Goal: Transaction & Acquisition: Purchase product/service

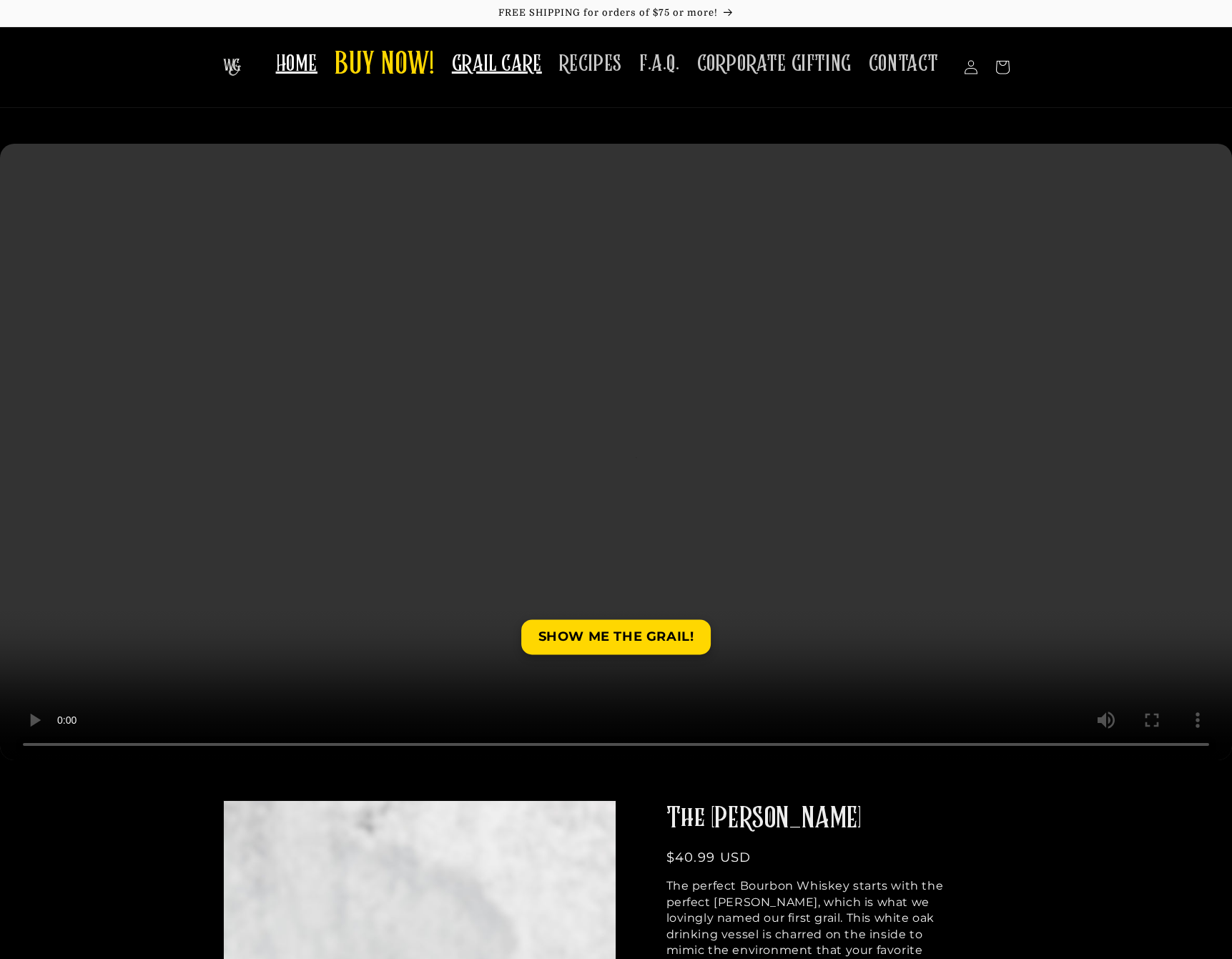
click at [513, 63] on span "GRAIL CARE" at bounding box center [497, 64] width 90 height 28
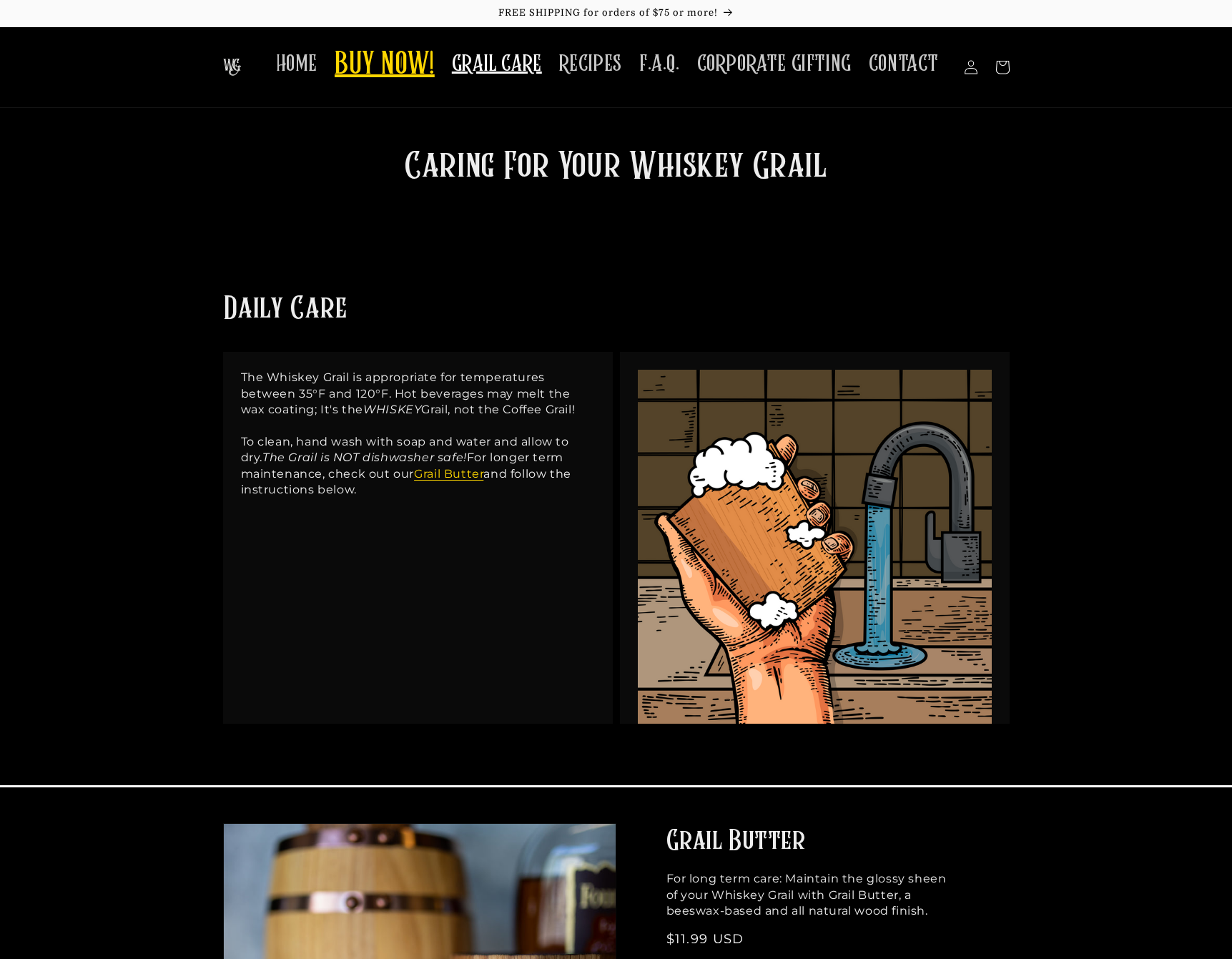
click at [406, 59] on span "BUY NOW!" at bounding box center [385, 65] width 100 height 39
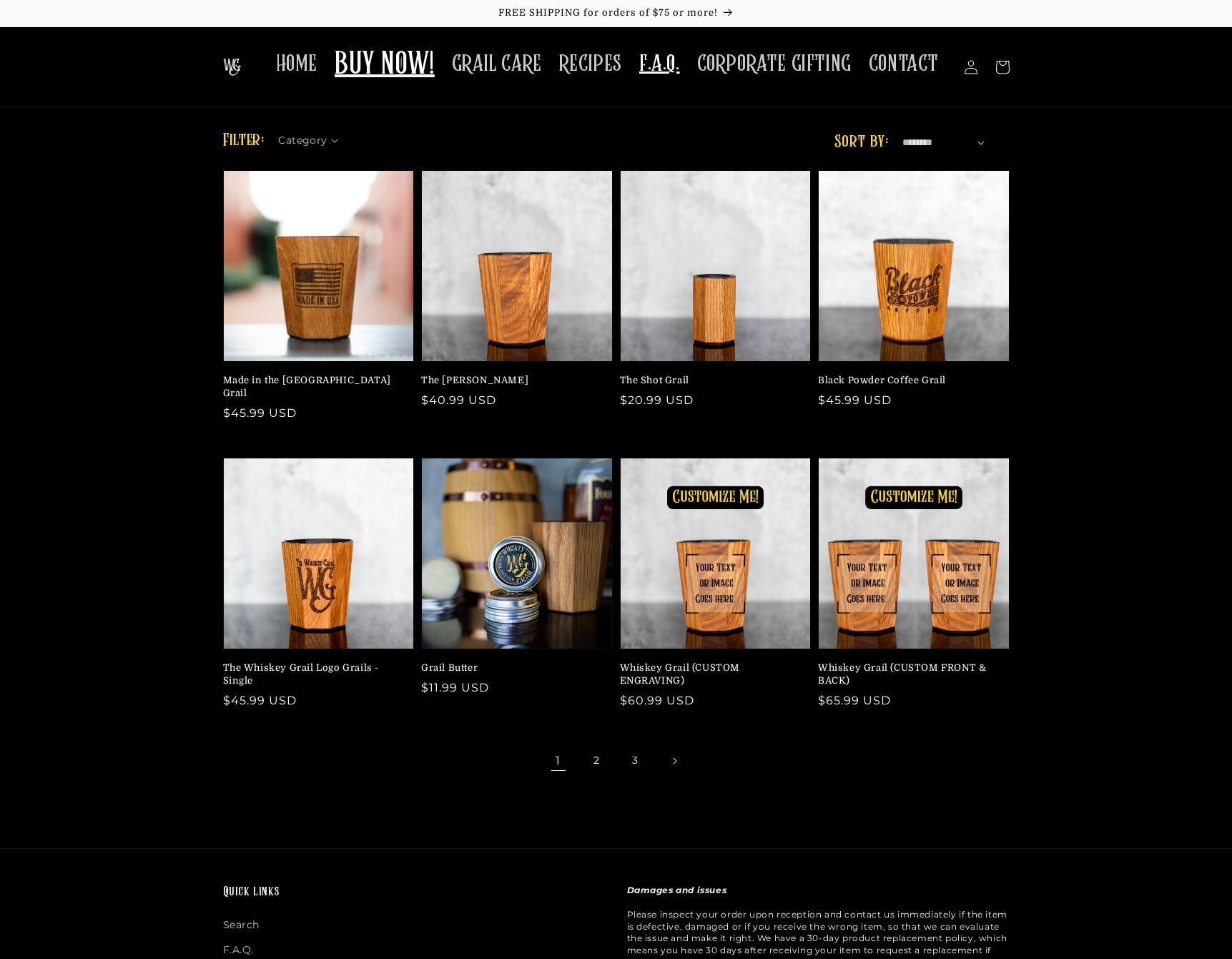
click at [656, 74] on span "F.A.Q." at bounding box center [660, 64] width 41 height 28
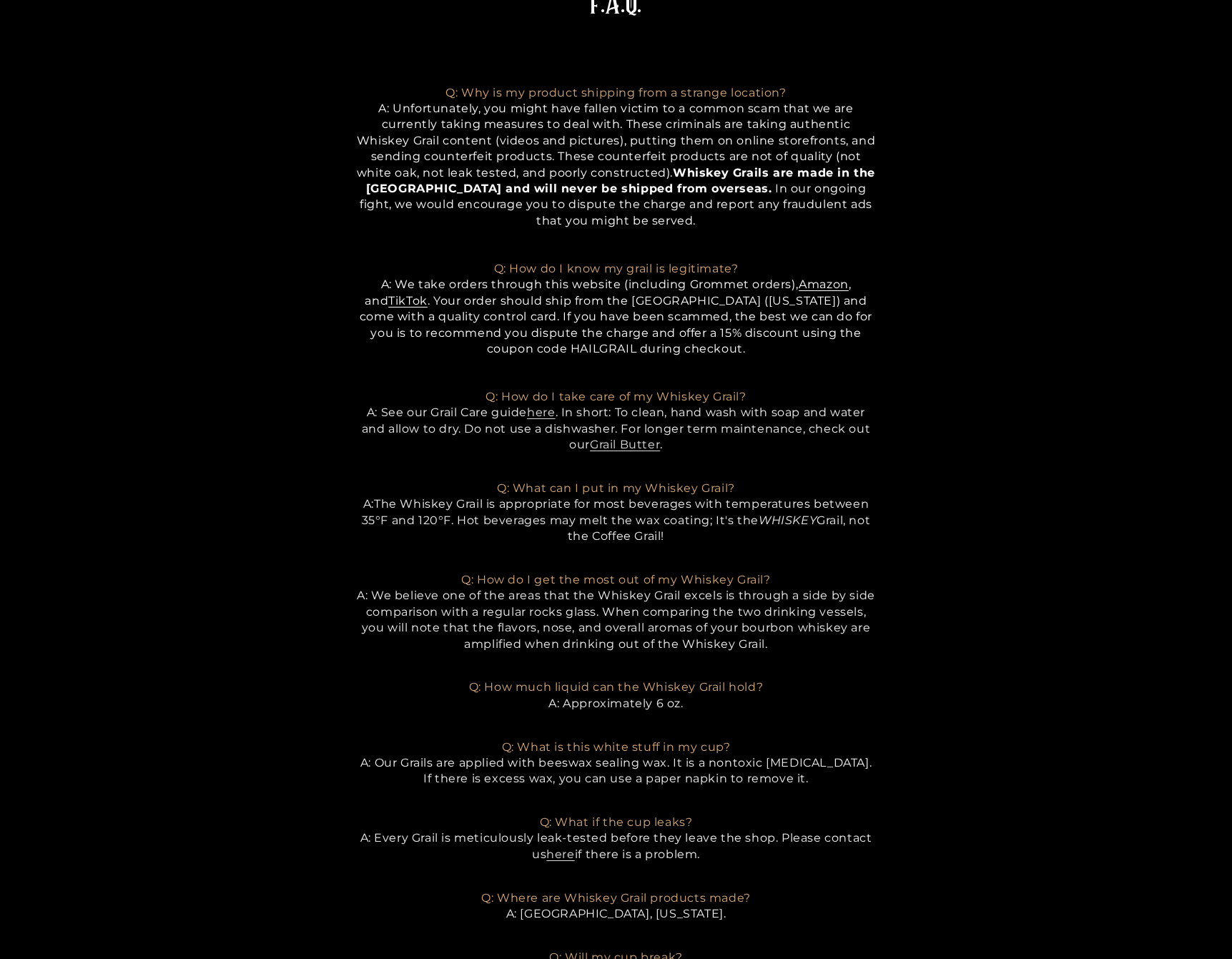
scroll to position [167, 0]
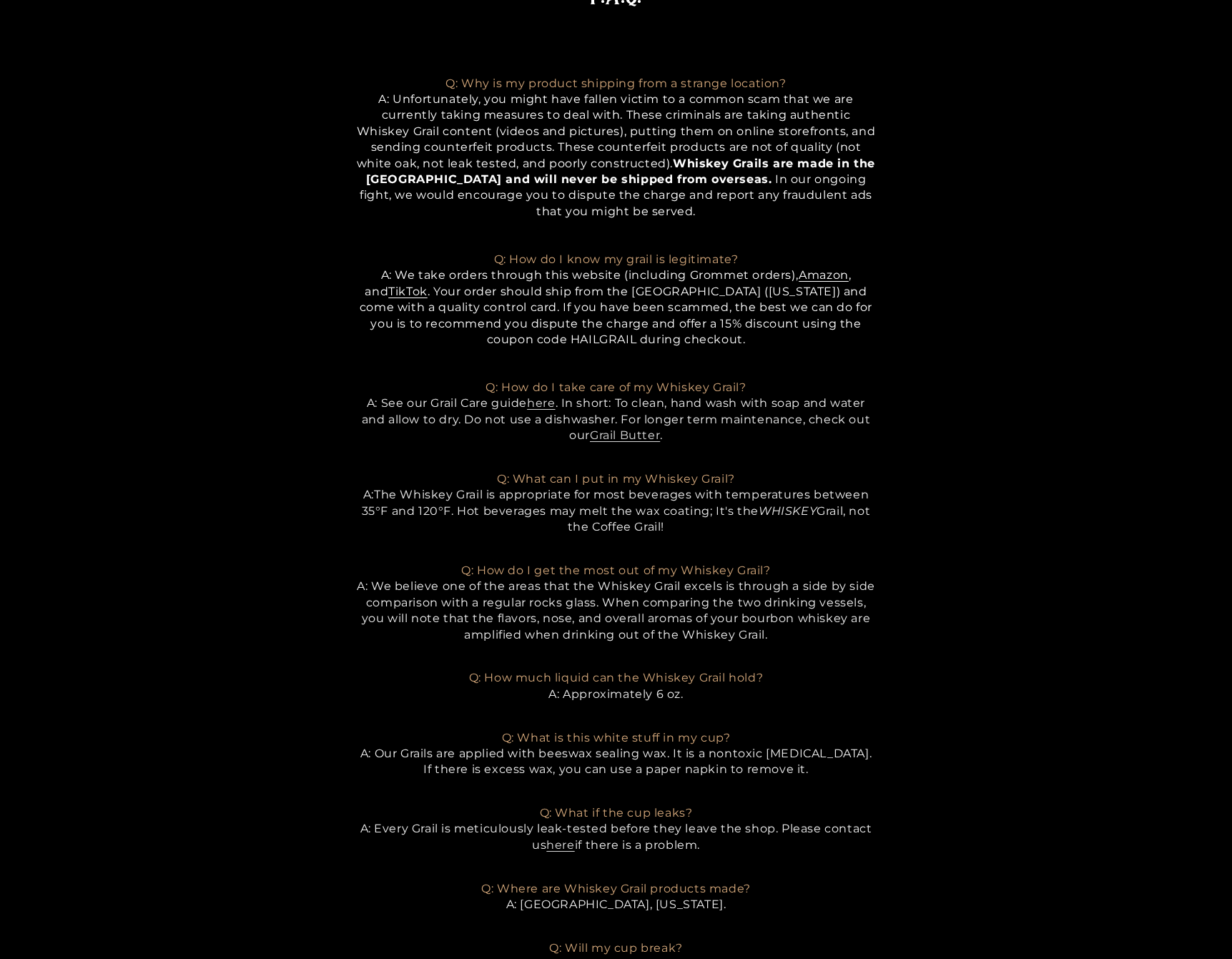
click at [572, 334] on span "A: We take orders through this website (including Grommet orders), Amazon , and…" at bounding box center [616, 307] width 512 height 78
copy span "HAILGRAIL"
click at [986, 379] on section "F.A.Q. Q: Why is my product shipping from a strange location? A: Unfortunately,…" at bounding box center [616, 550] width 1232 height 1146
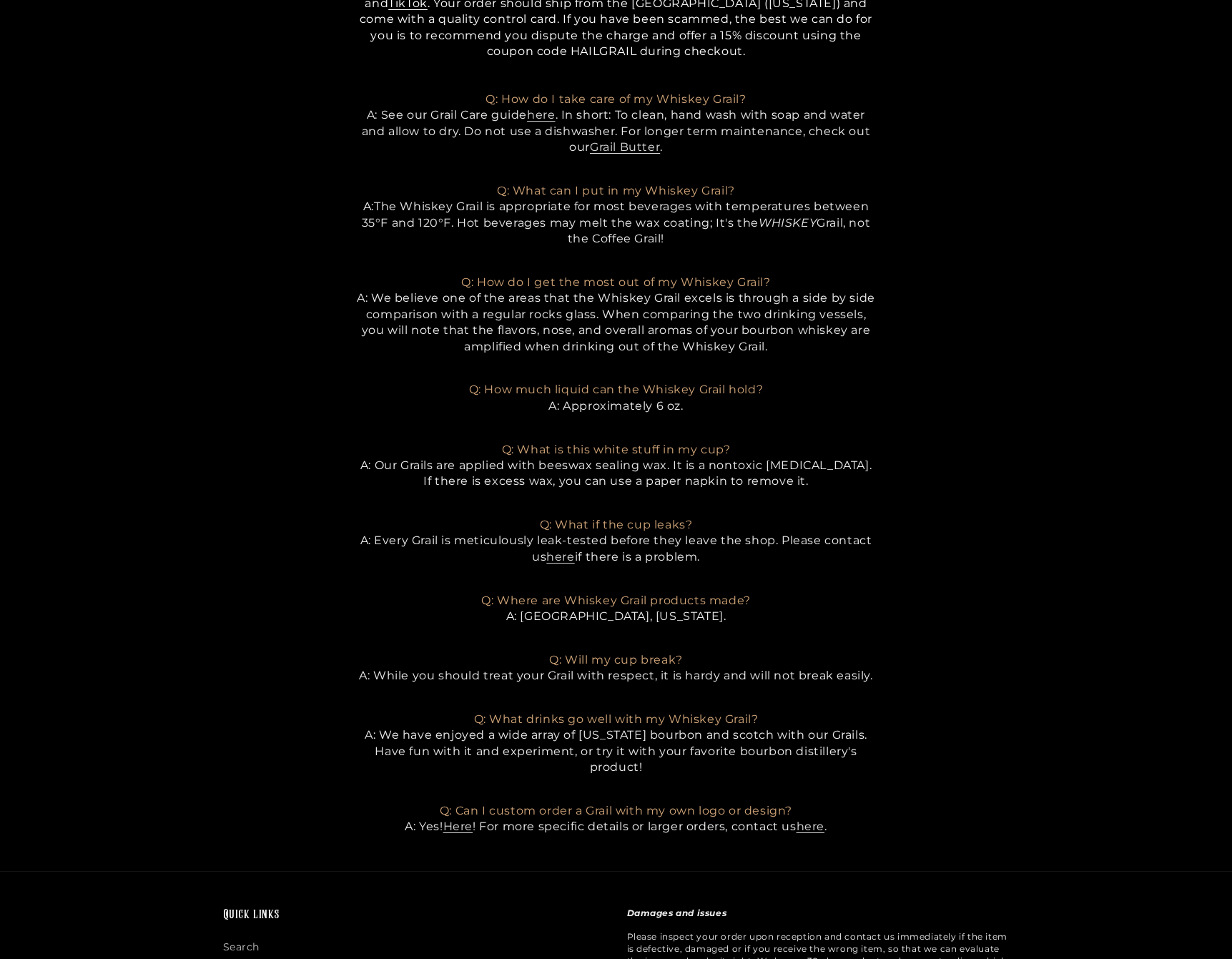
scroll to position [507, 0]
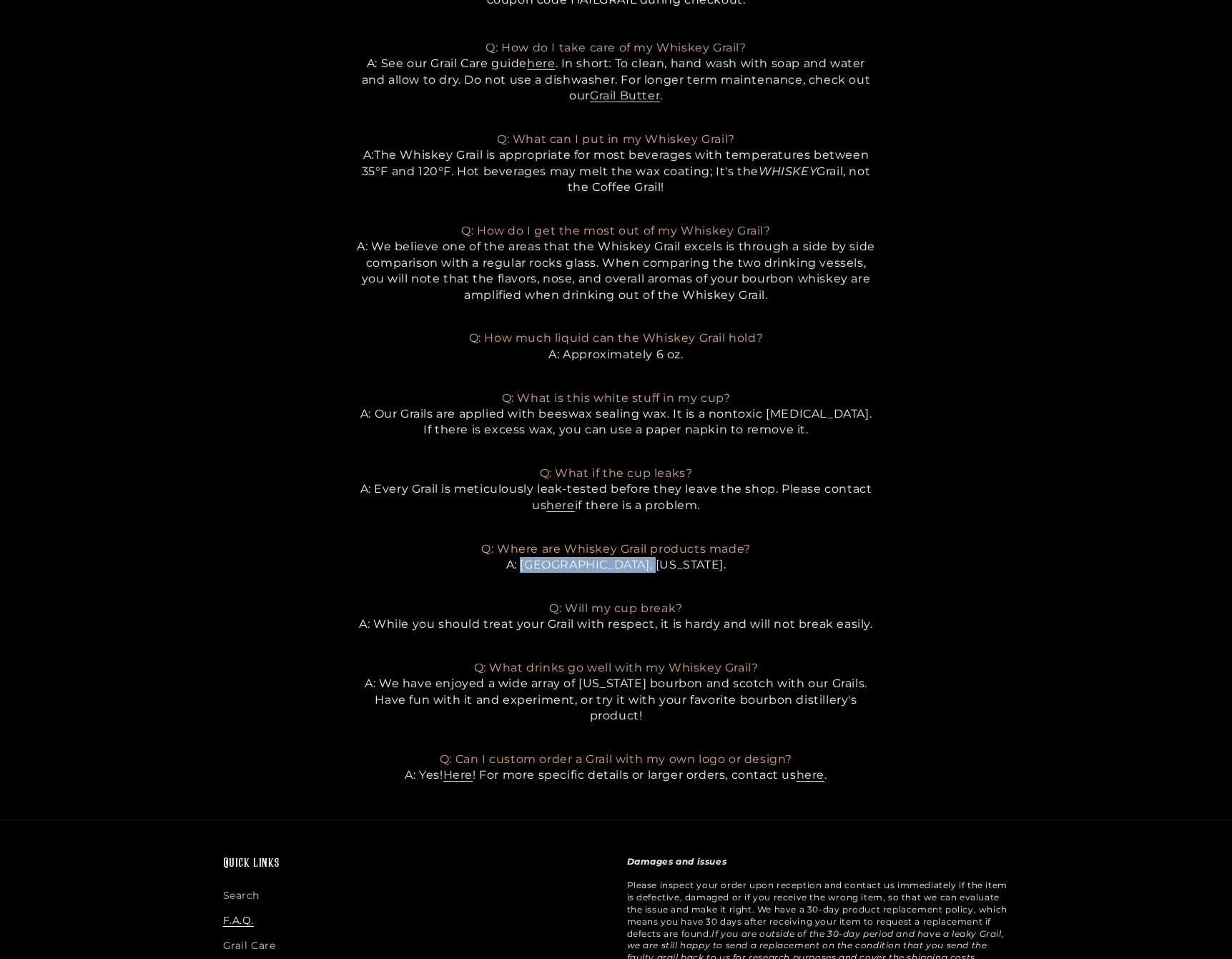
drag, startPoint x: 683, startPoint y: 553, endPoint x: 565, endPoint y: 555, distance: 118.0
click at [565, 555] on p "Q: Where are Whiskey Grail products made? A: Statesboro, Georgia." at bounding box center [616, 548] width 519 height 48
click at [896, 547] on section "F.A.Q. Q: Why is my product shipping from a strange location? A: Unfortunately,…" at bounding box center [616, 210] width 1232 height 1146
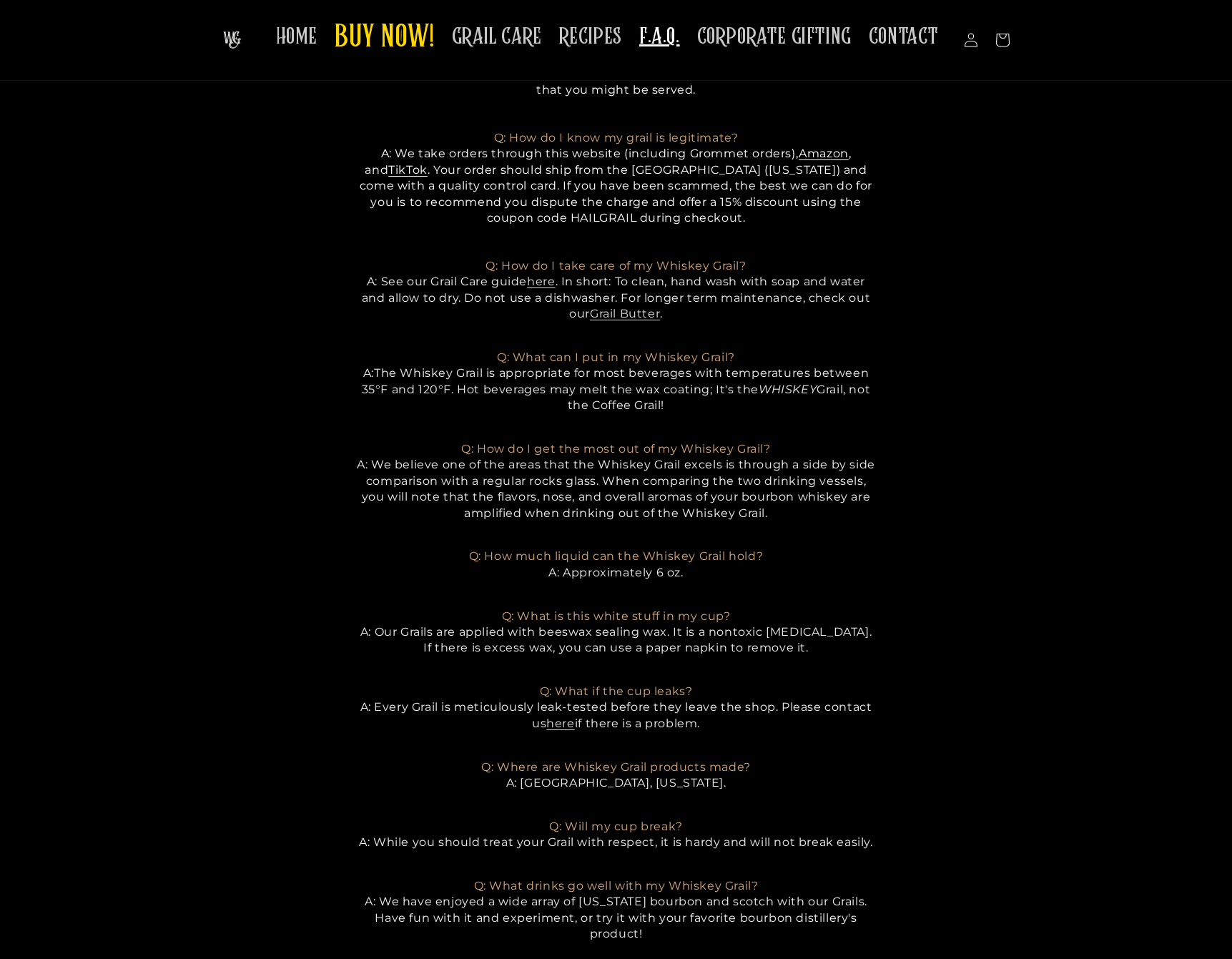
scroll to position [204, 0]
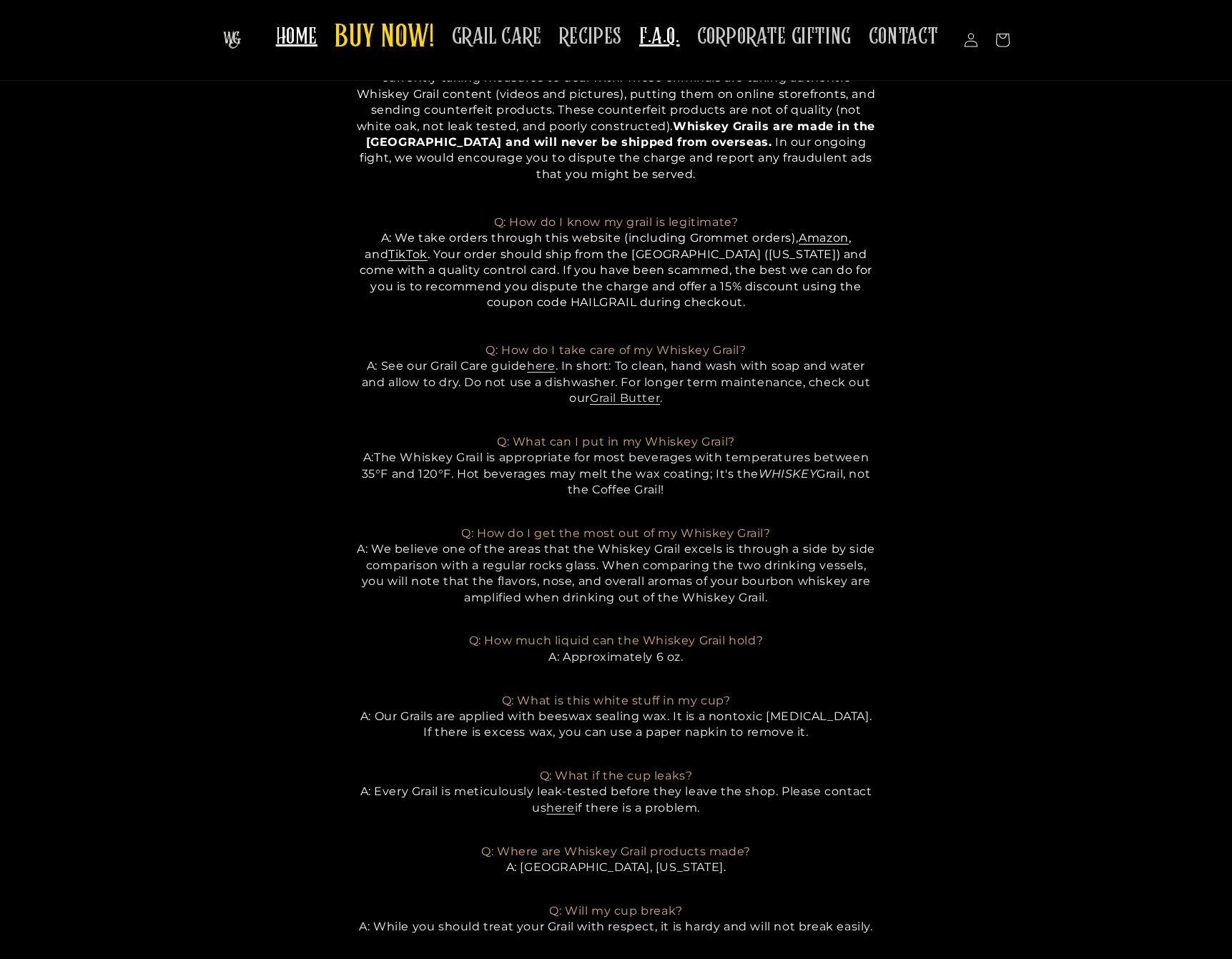
click at [306, 38] on span "HOME" at bounding box center [296, 37] width 41 height 28
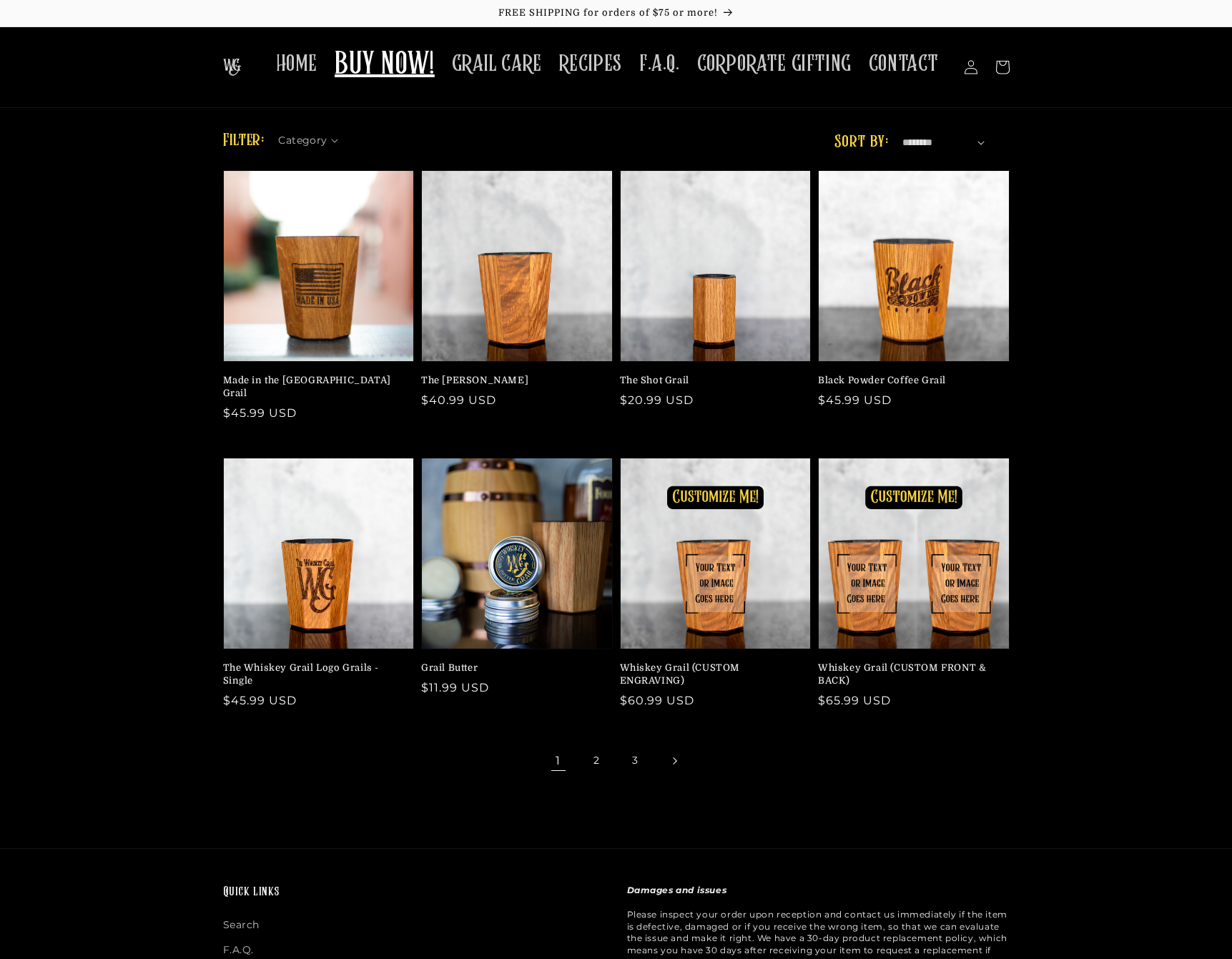
click at [676, 753] on link "Next page" at bounding box center [674, 761] width 32 height 32
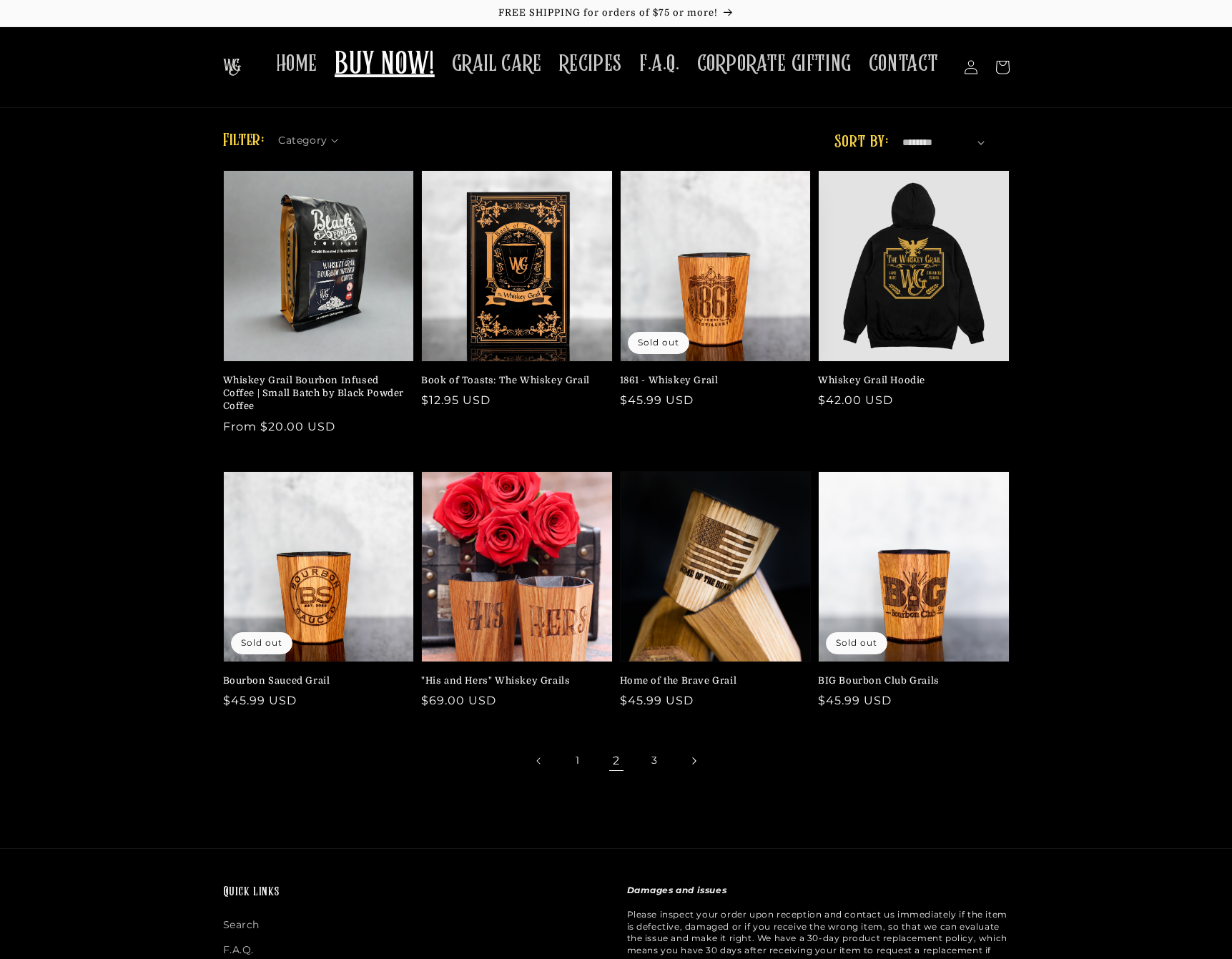
click at [693, 764] on link "Next page" at bounding box center [694, 761] width 32 height 32
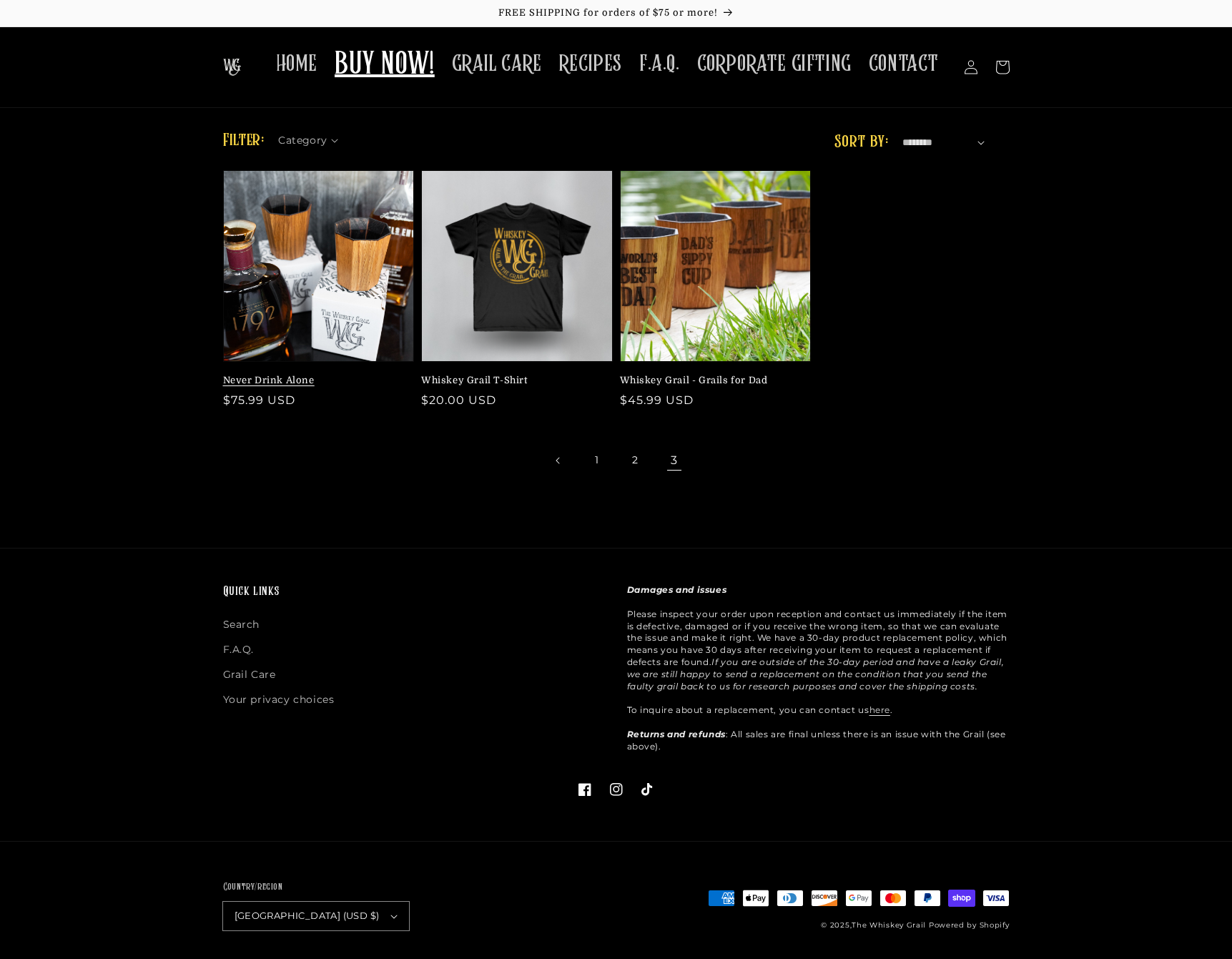
click at [302, 374] on link "Never Drink Alone" at bounding box center [314, 381] width 183 height 13
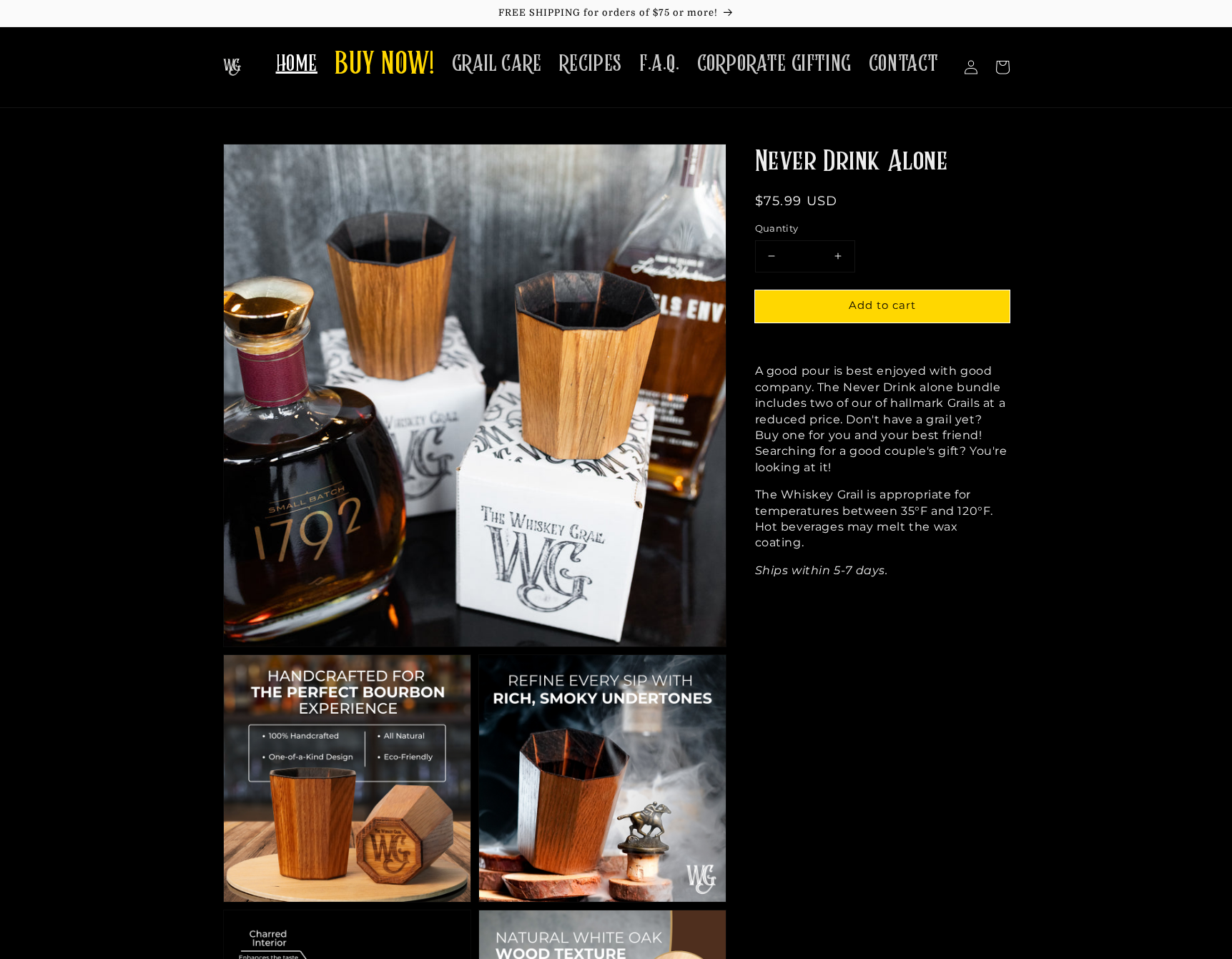
click at [307, 62] on span "HOME" at bounding box center [296, 64] width 41 height 28
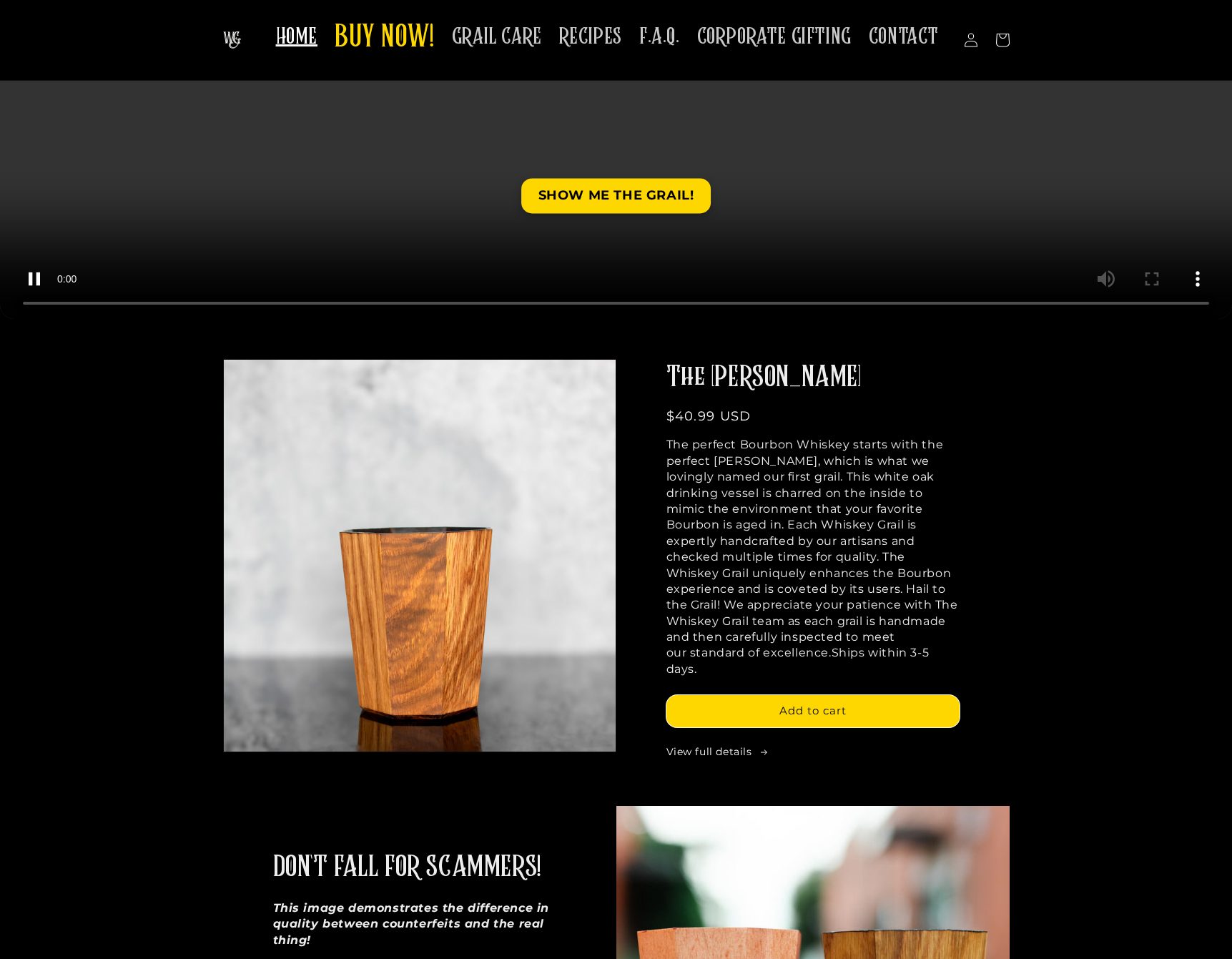
scroll to position [362, 0]
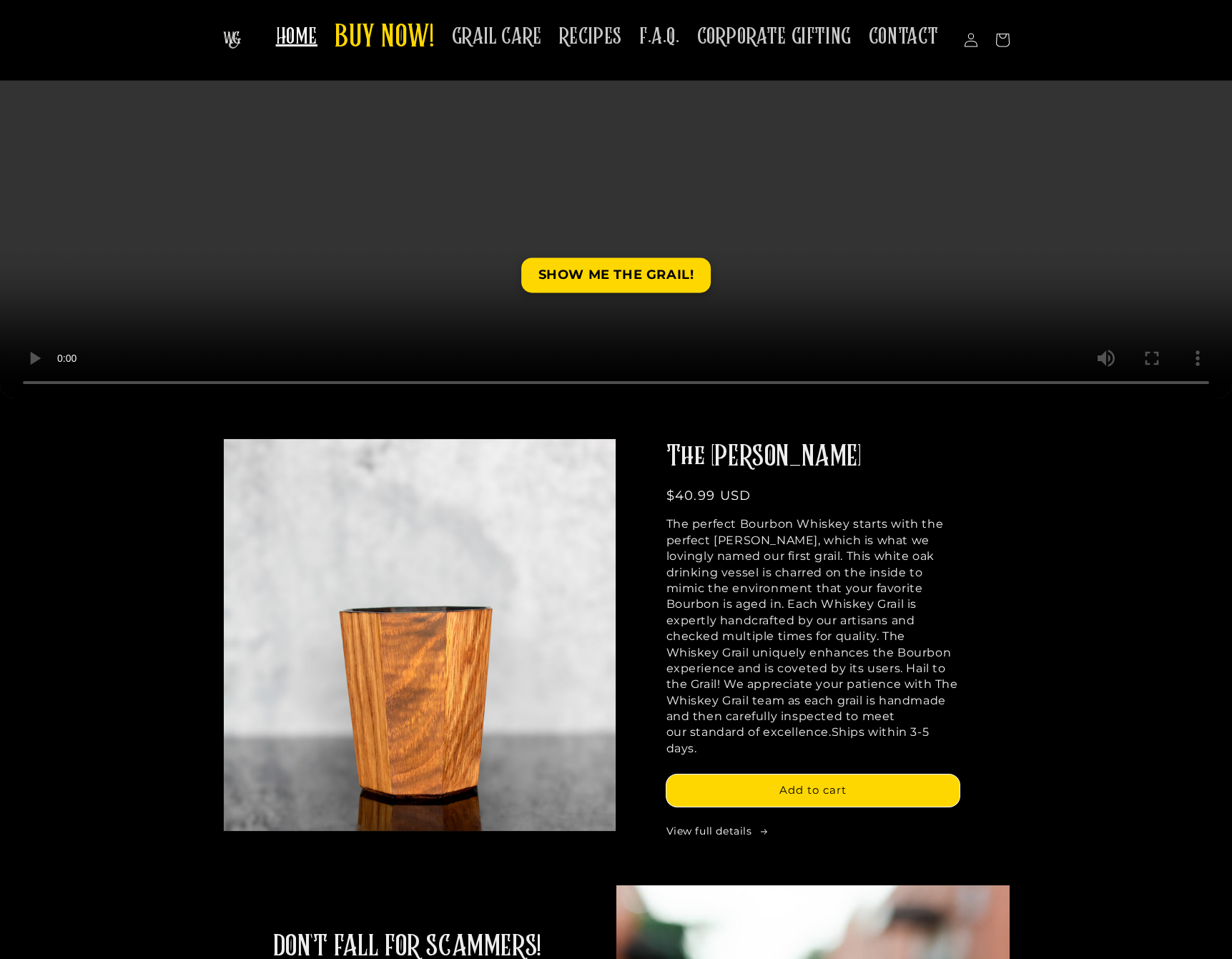
click at [656, 43] on span "F.A.Q." at bounding box center [660, 37] width 41 height 28
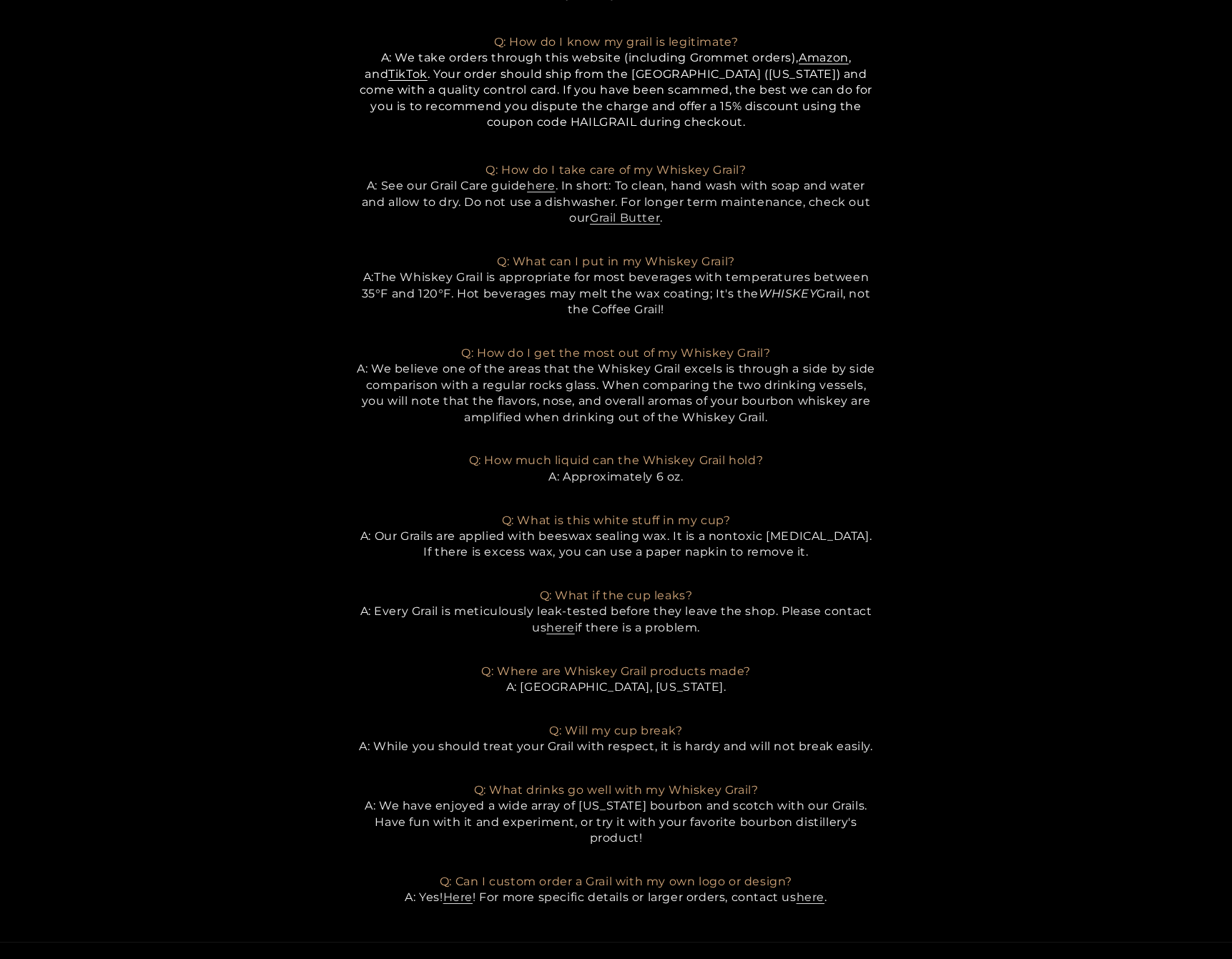
scroll to position [464, 0]
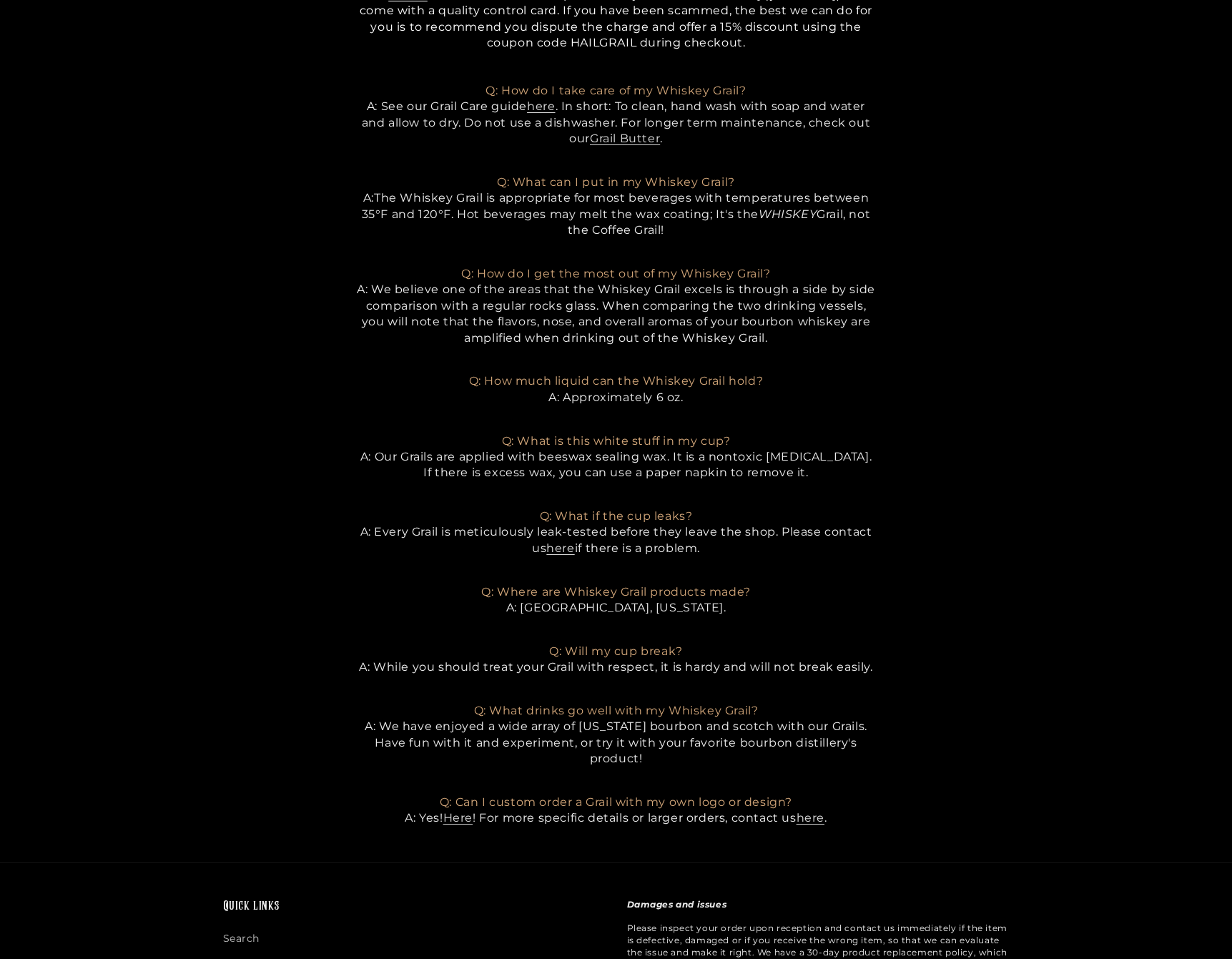
click at [590, 604] on div "F.A.Q. Q: Why is my product shipping from a strange location? A: Unfortunately,…" at bounding box center [616, 253] width 519 height 1146
drag, startPoint x: 566, startPoint y: 595, endPoint x: 681, endPoint y: 595, distance: 115.0
click at [681, 595] on p "Q: Where are Whiskey Grail products made? A: Statesboro, Georgia." at bounding box center [616, 591] width 519 height 48
click at [1014, 530] on section "F.A.Q. Q: Why is my product shipping from a strange location? A: Unfortunately,…" at bounding box center [616, 253] width 1232 height 1146
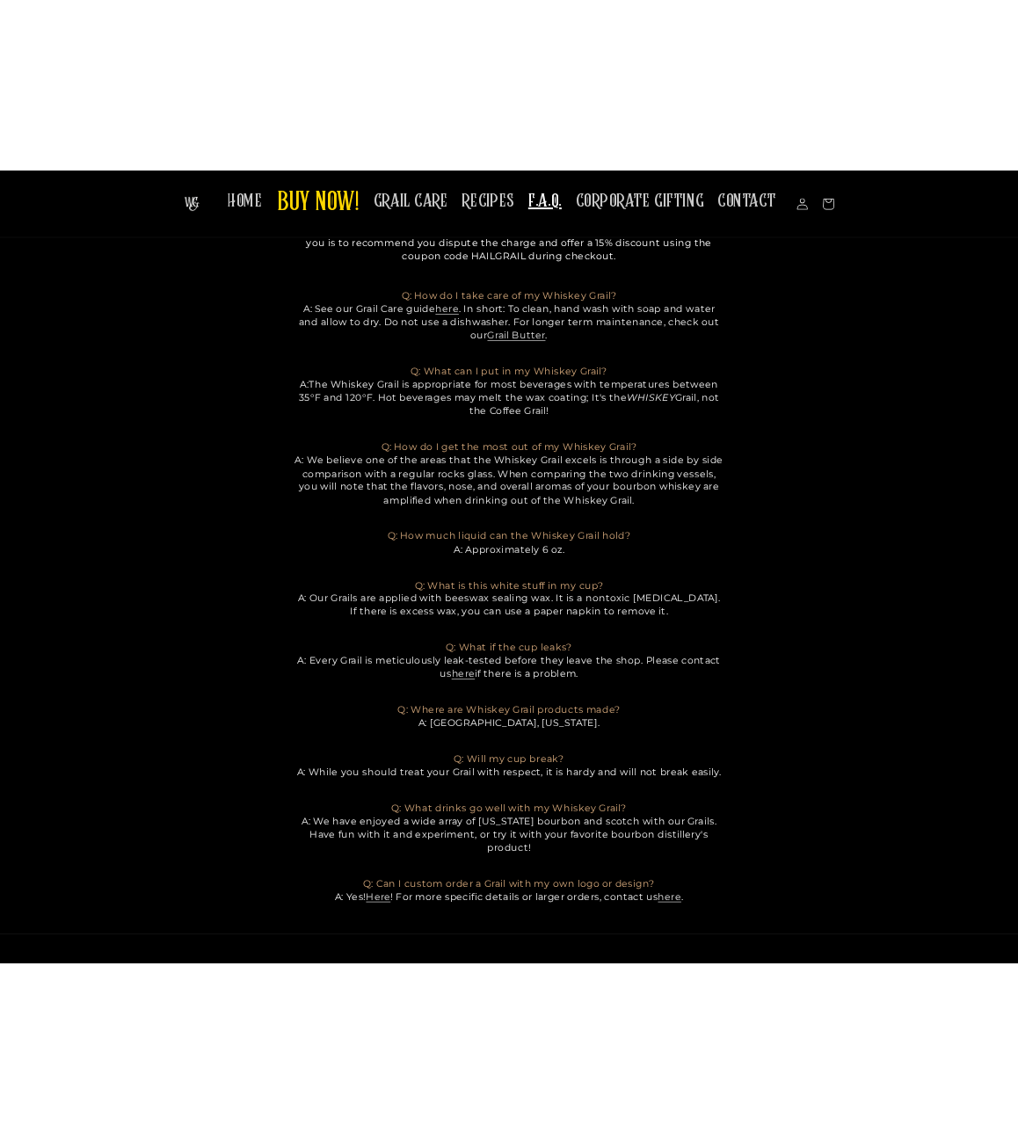
scroll to position [0, 0]
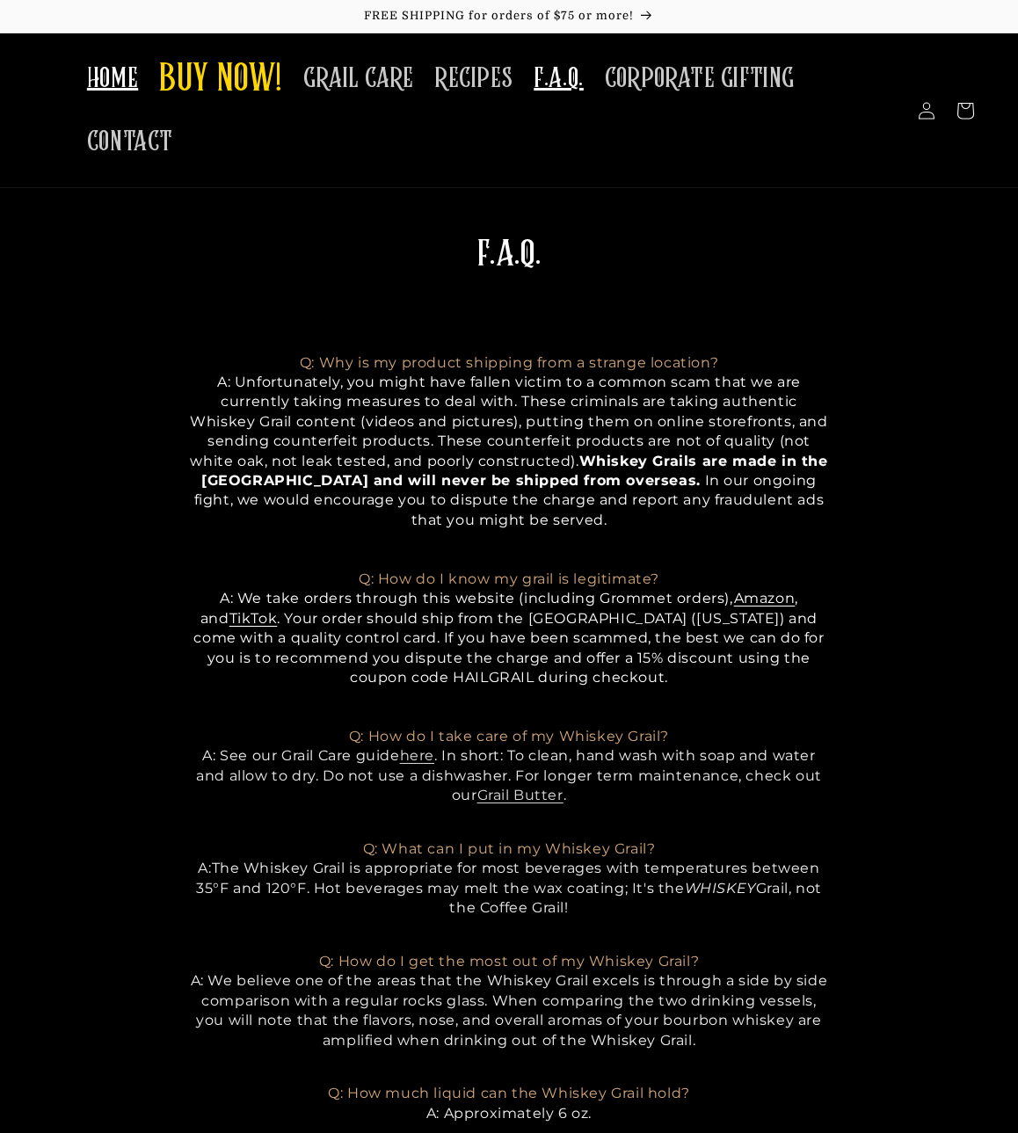
click at [105, 70] on span "HOME" at bounding box center [112, 79] width 51 height 34
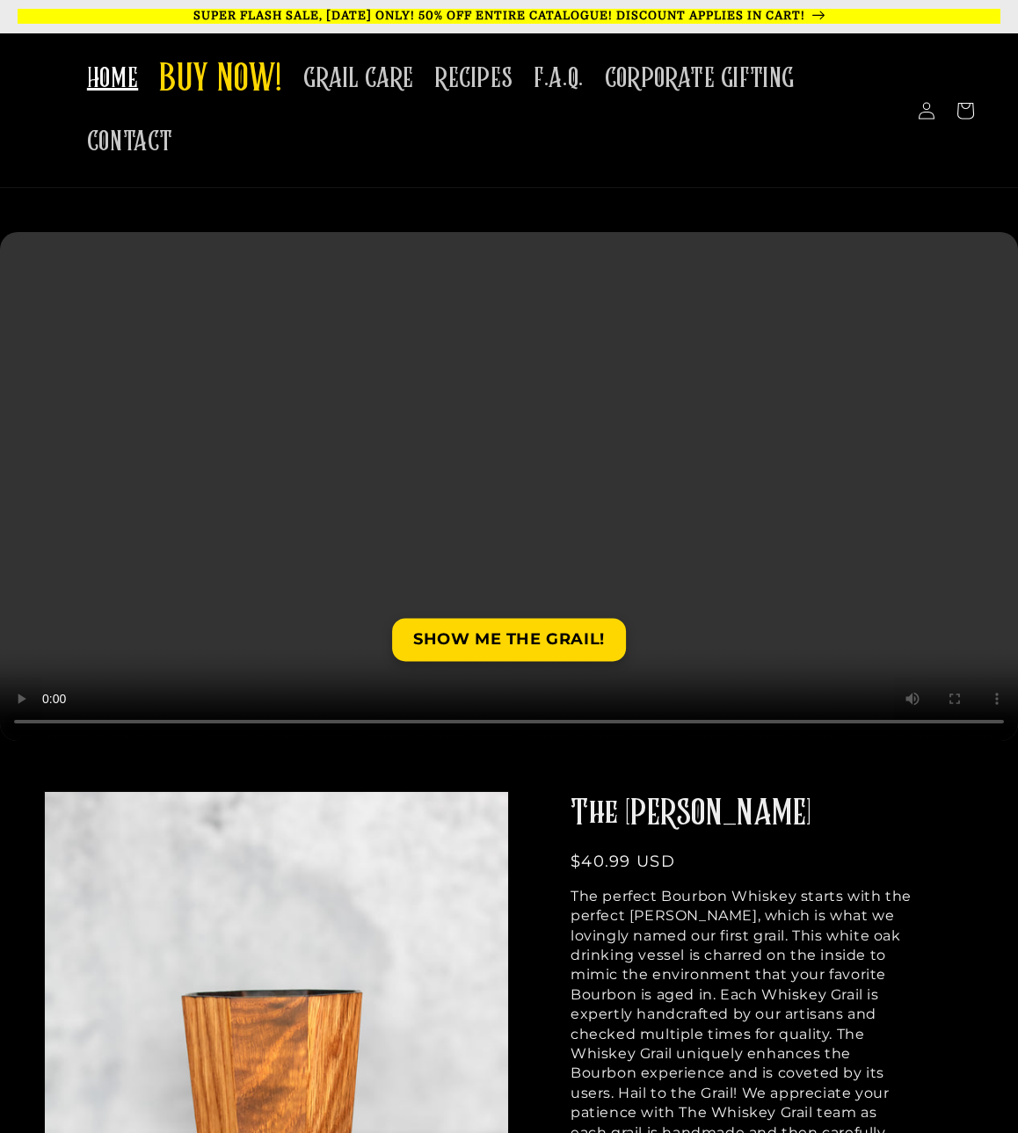
click at [533, 16] on p "SUPER FLASH SALE, [DATE] ONLY! 50% OFF ENTIRE CATALOGUE! DISCOUNT APPLIES IN CA…" at bounding box center [509, 16] width 983 height 15
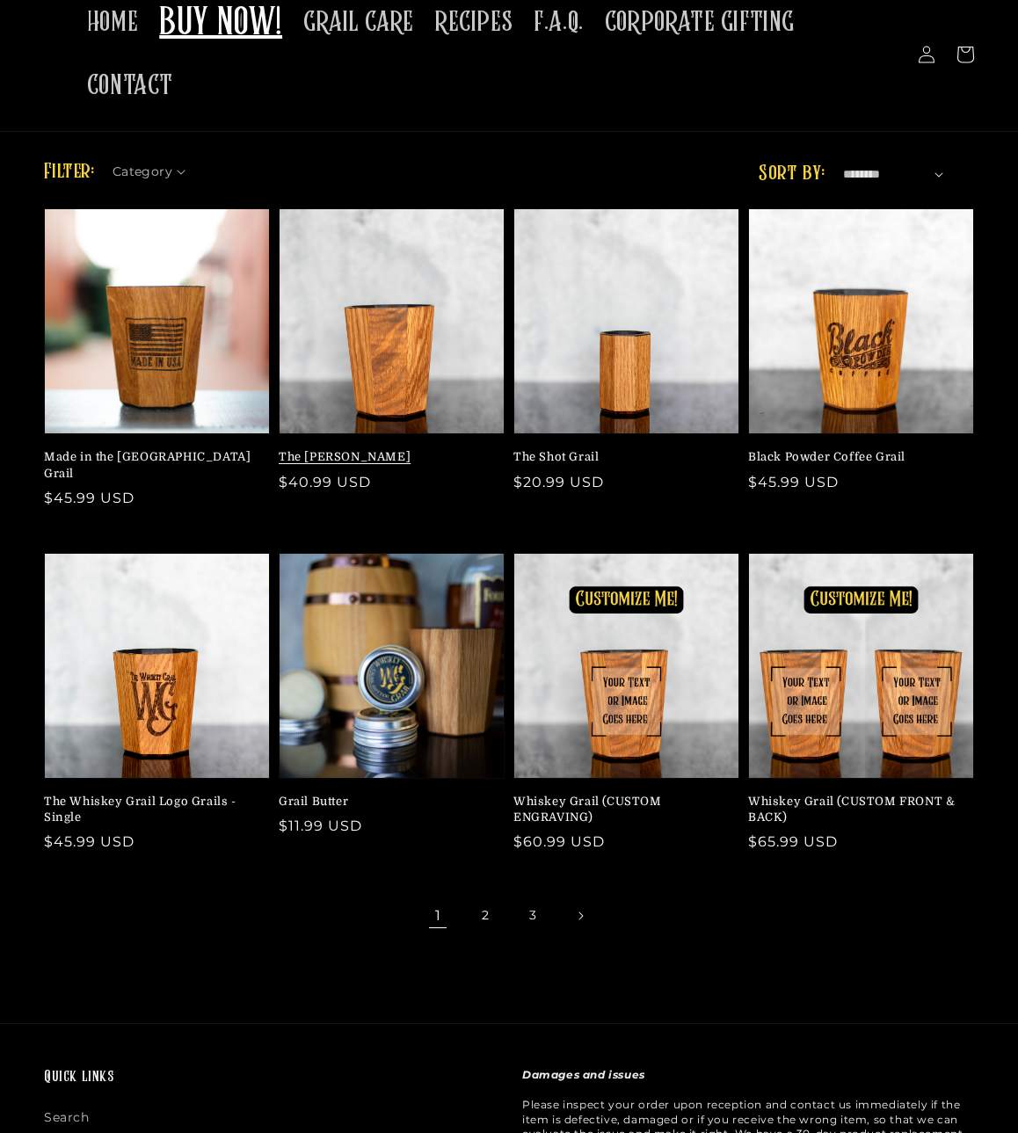
scroll to position [125, 0]
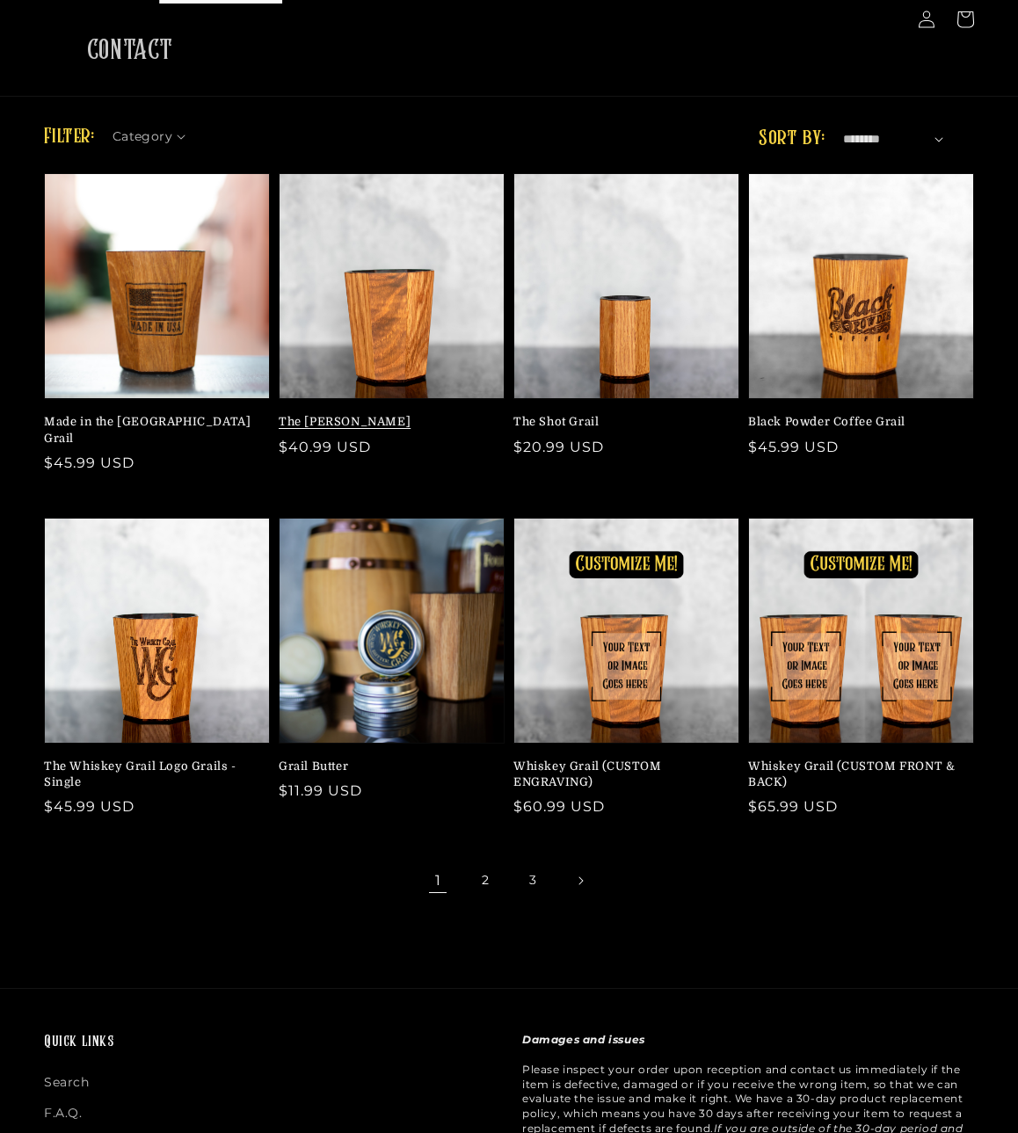
click at [396, 414] on link "The [PERSON_NAME]" at bounding box center [386, 422] width 215 height 16
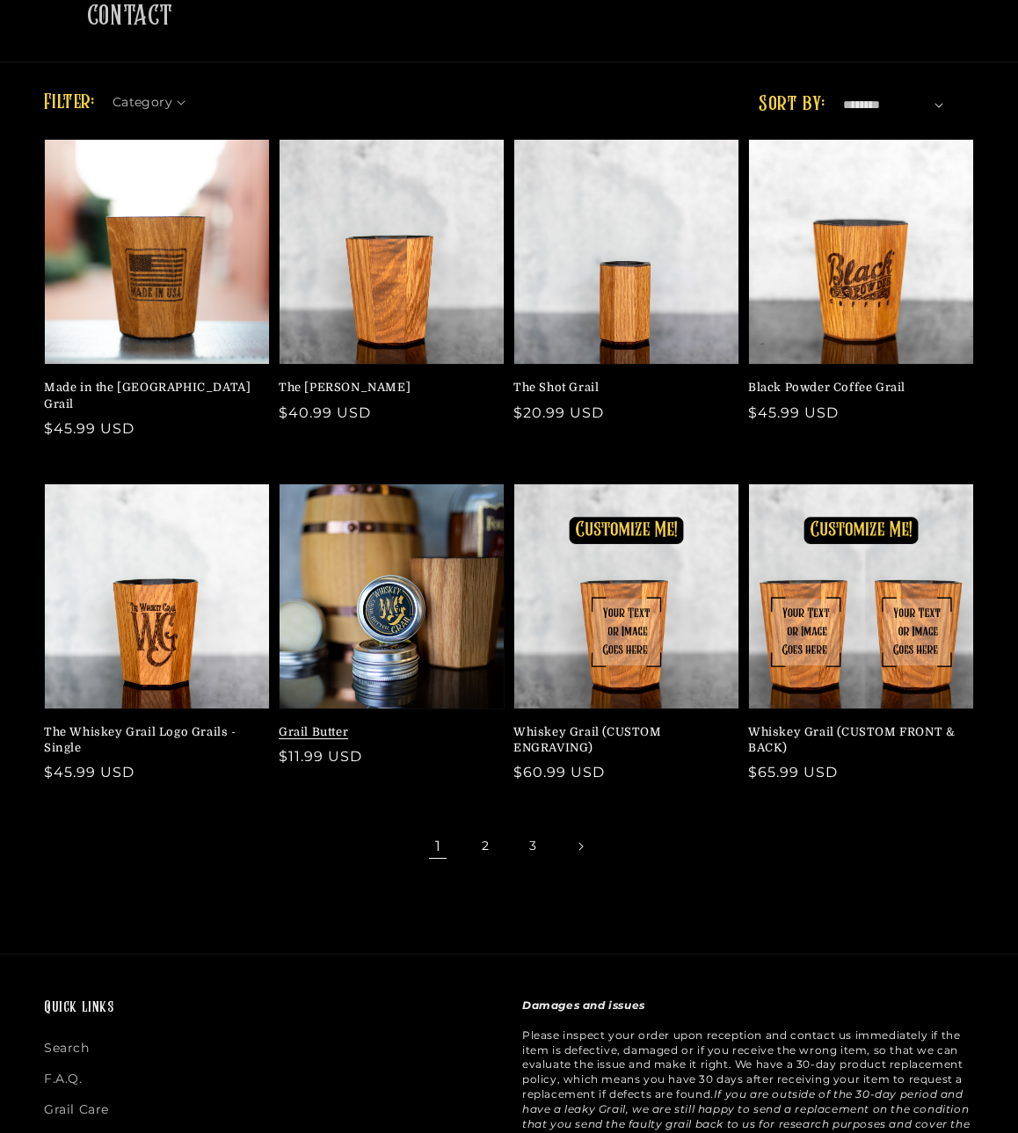
scroll to position [374, 0]
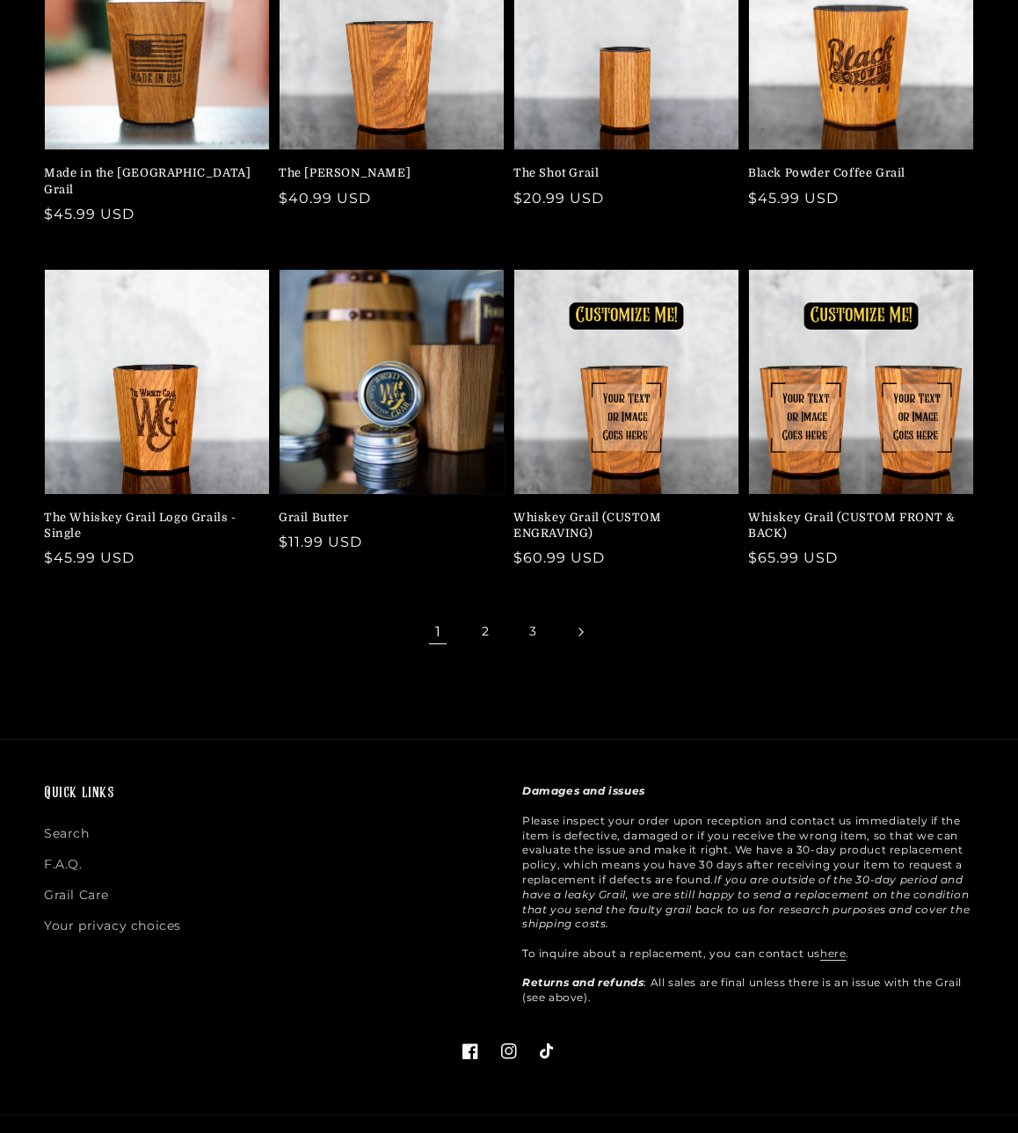
click at [581, 628] on icon "Next page" at bounding box center [581, 633] width 5 height 10
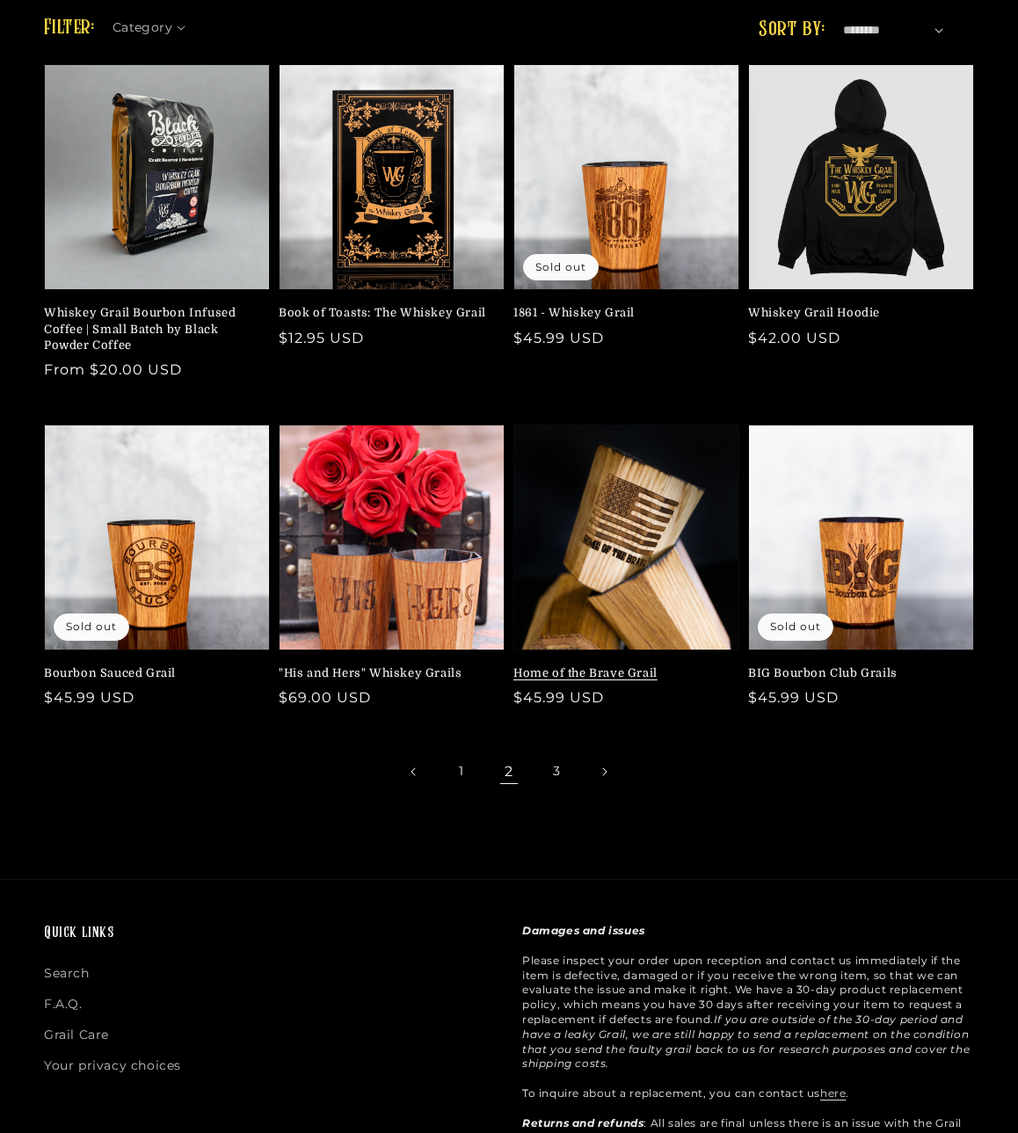
scroll to position [212, 0]
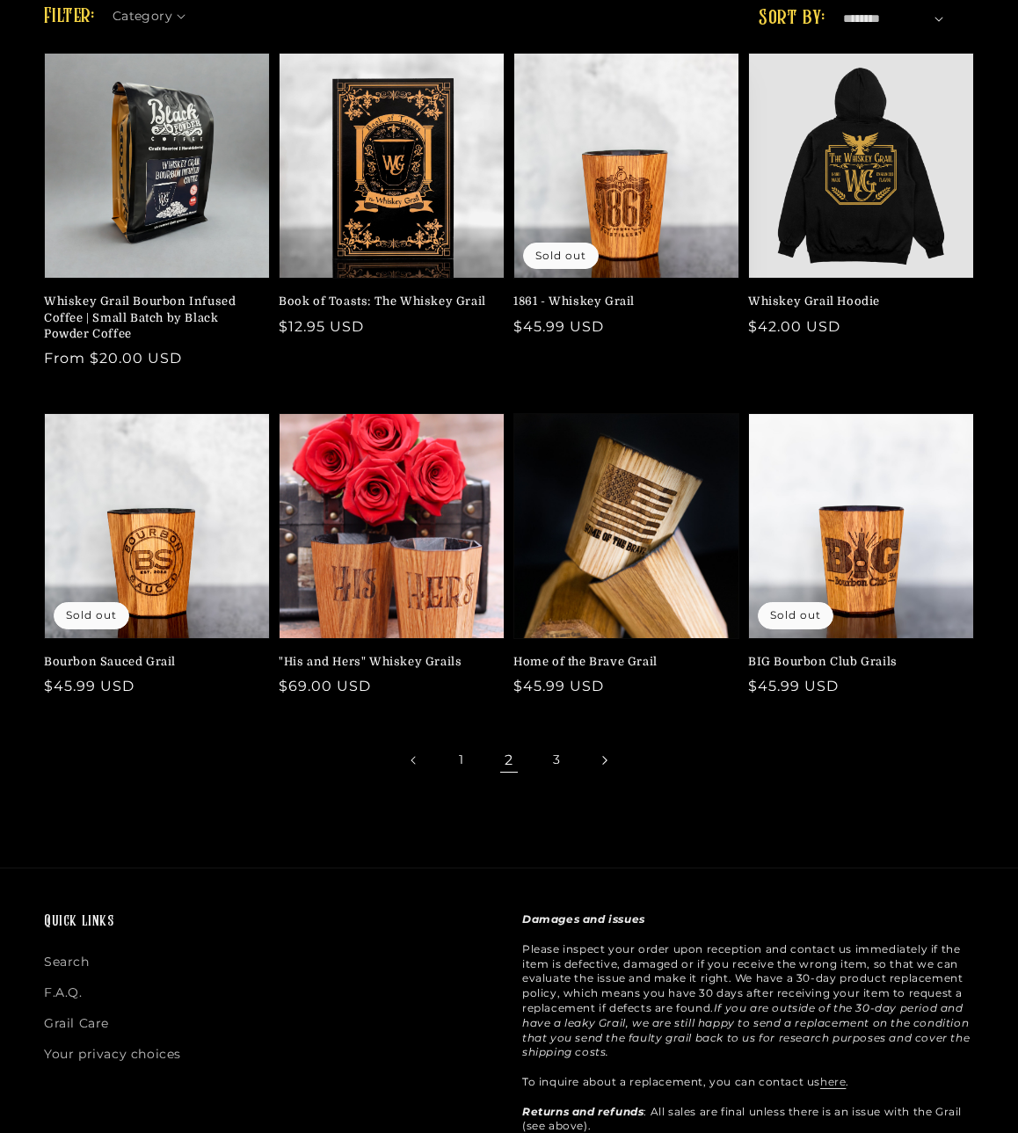
click at [602, 756] on icon "Next page" at bounding box center [604, 761] width 5 height 10
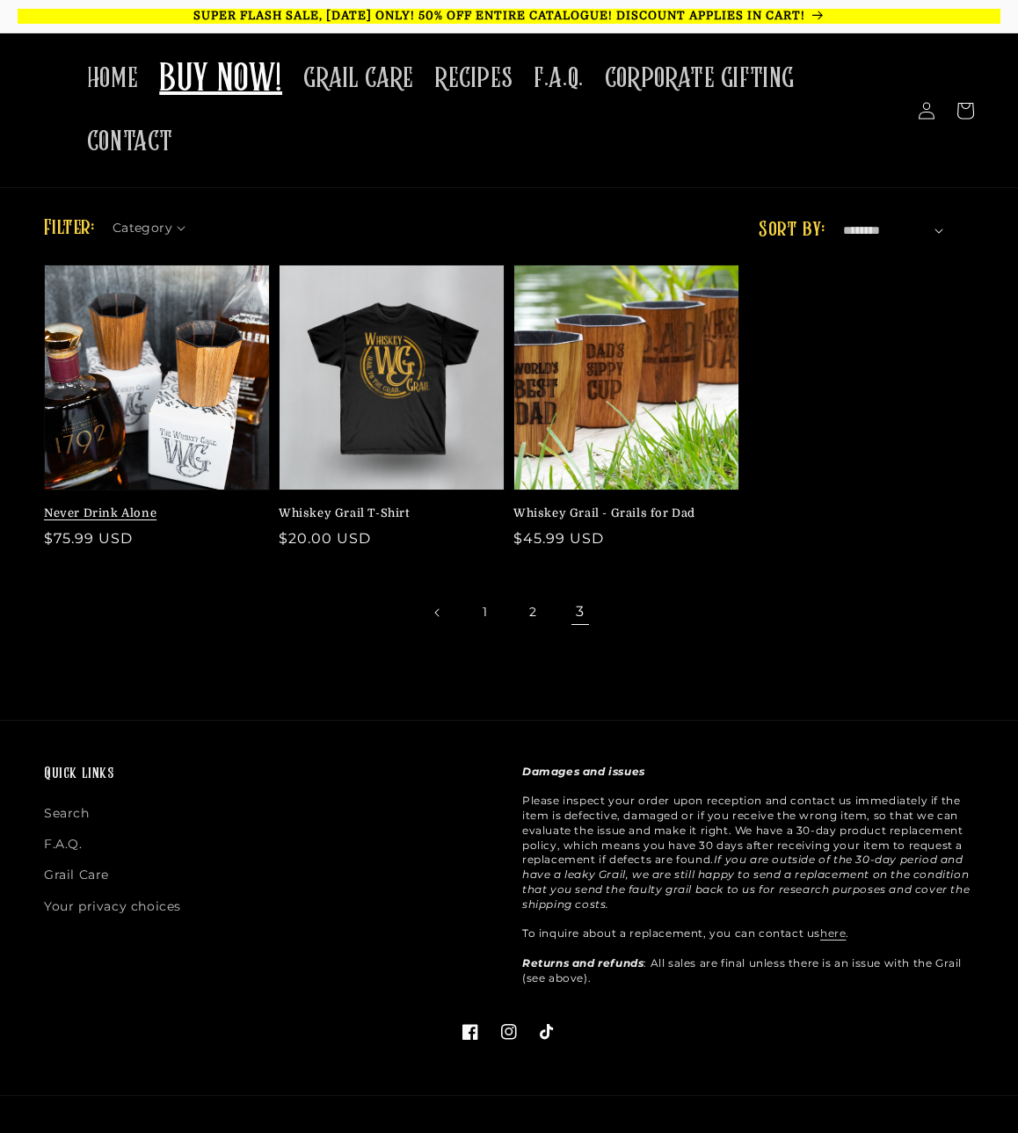
click at [205, 506] on link "Never Drink Alone" at bounding box center [151, 514] width 215 height 16
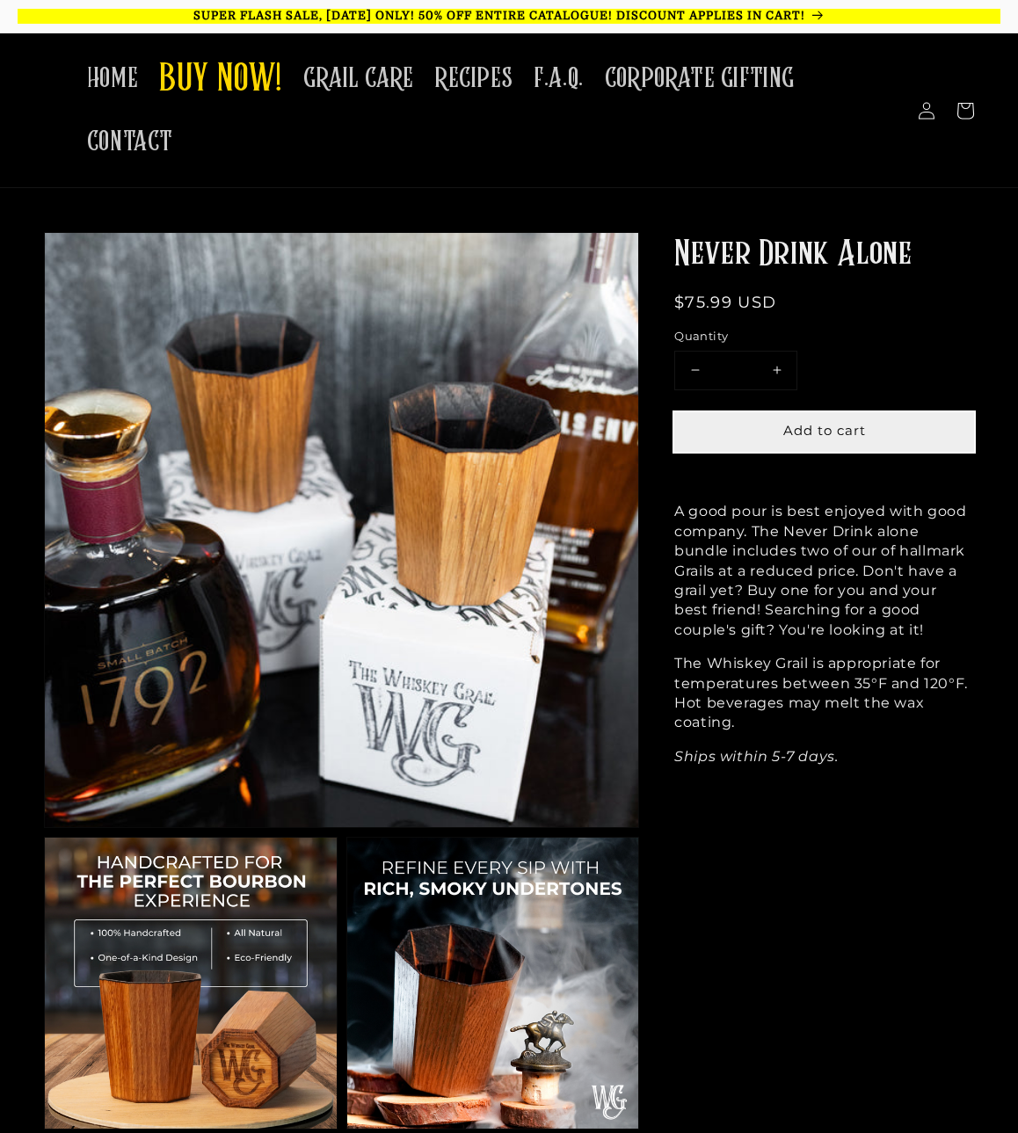
click at [837, 427] on span "Add to cart" at bounding box center [824, 430] width 83 height 17
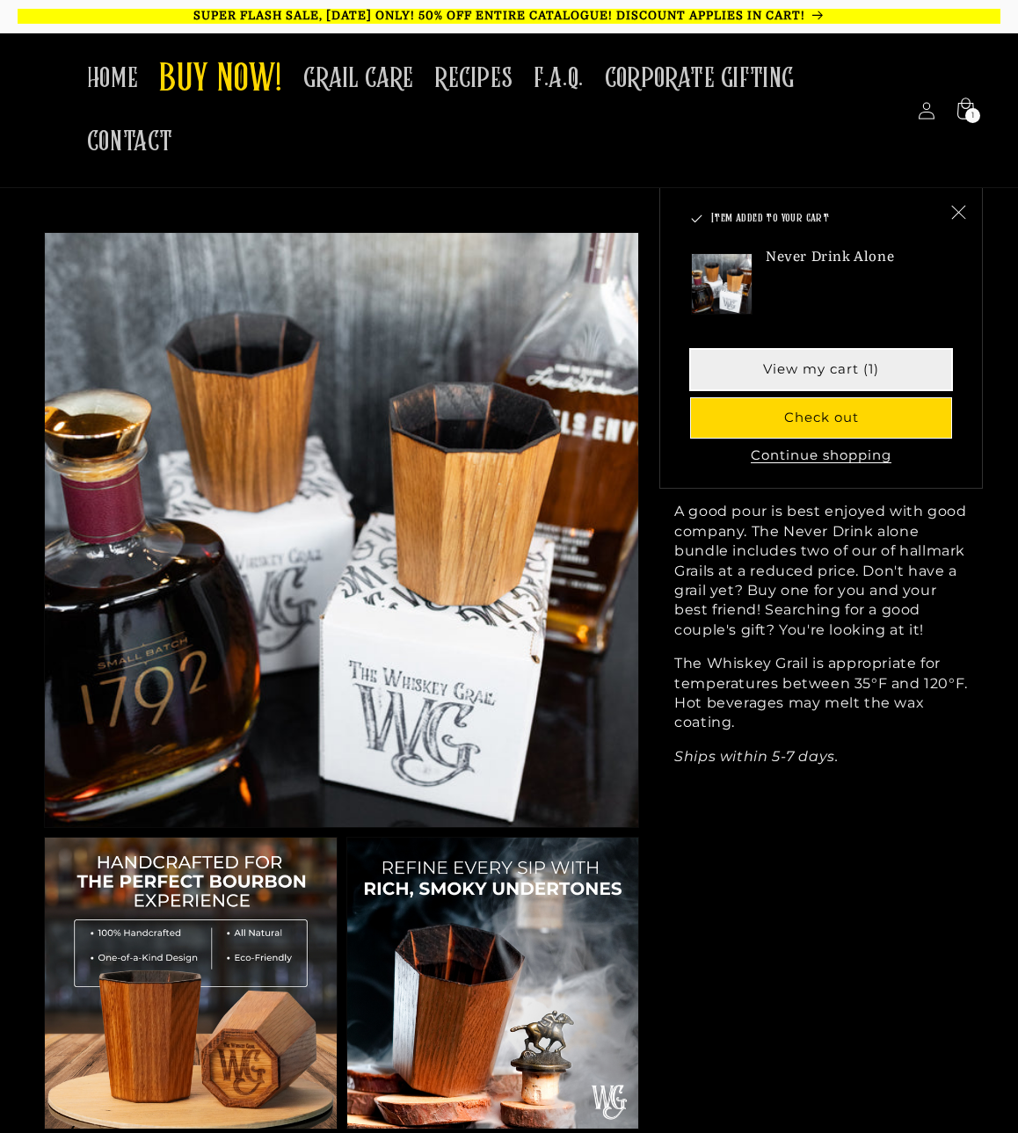
click at [838, 364] on link "View my cart (1)" at bounding box center [821, 370] width 260 height 40
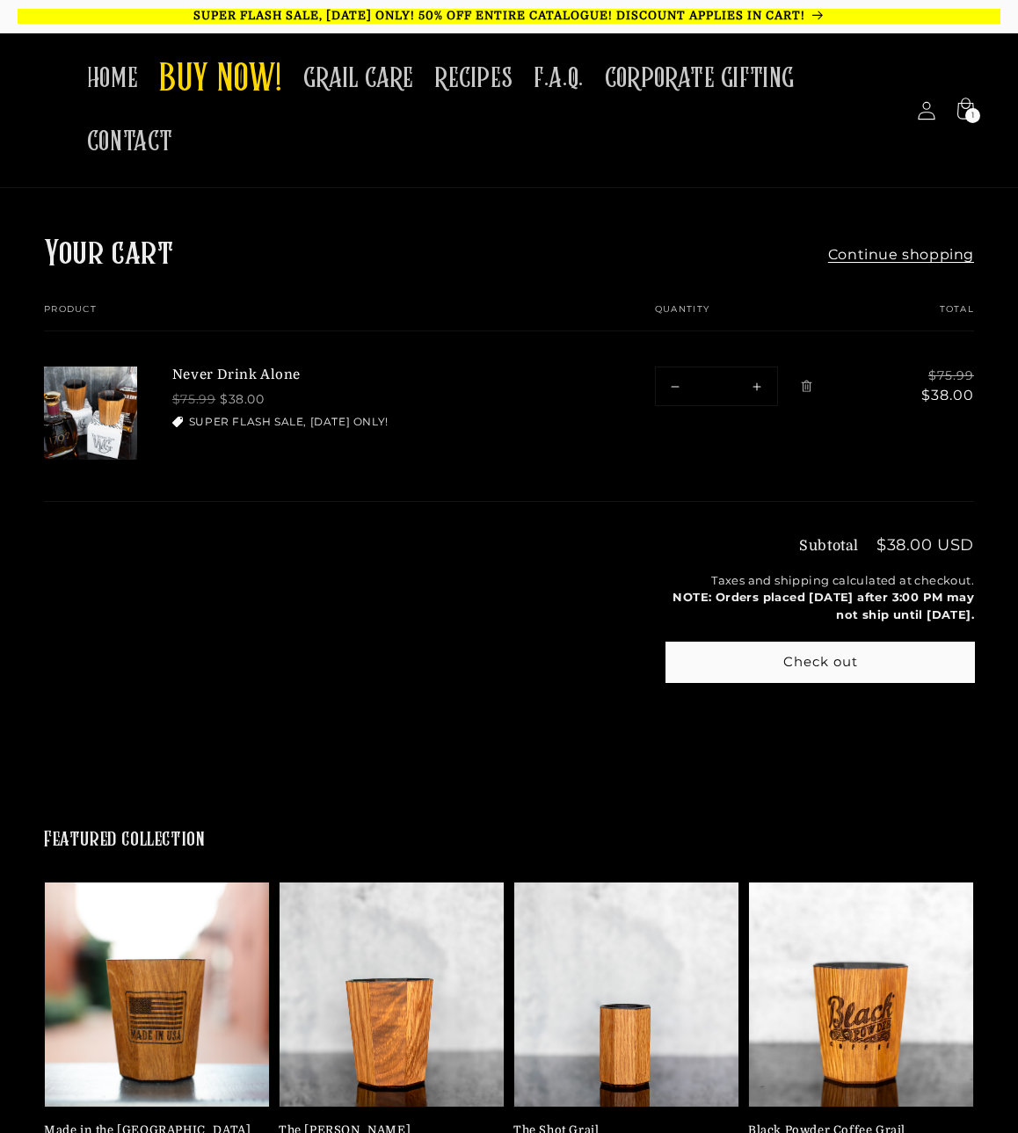
click at [933, 115] on icon at bounding box center [926, 110] width 18 height 18
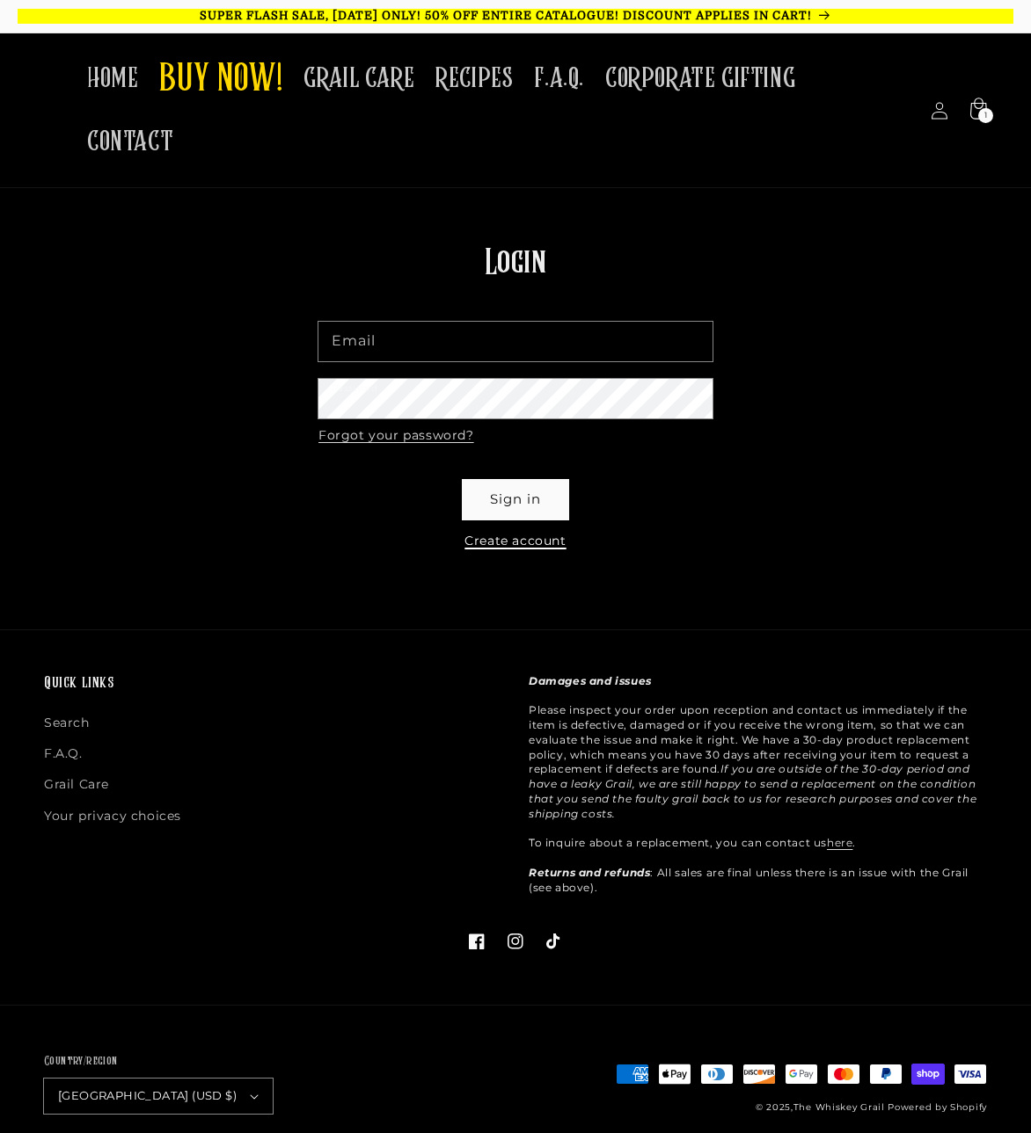
click at [519, 533] on link "Create account" at bounding box center [514, 542] width 101 height 18
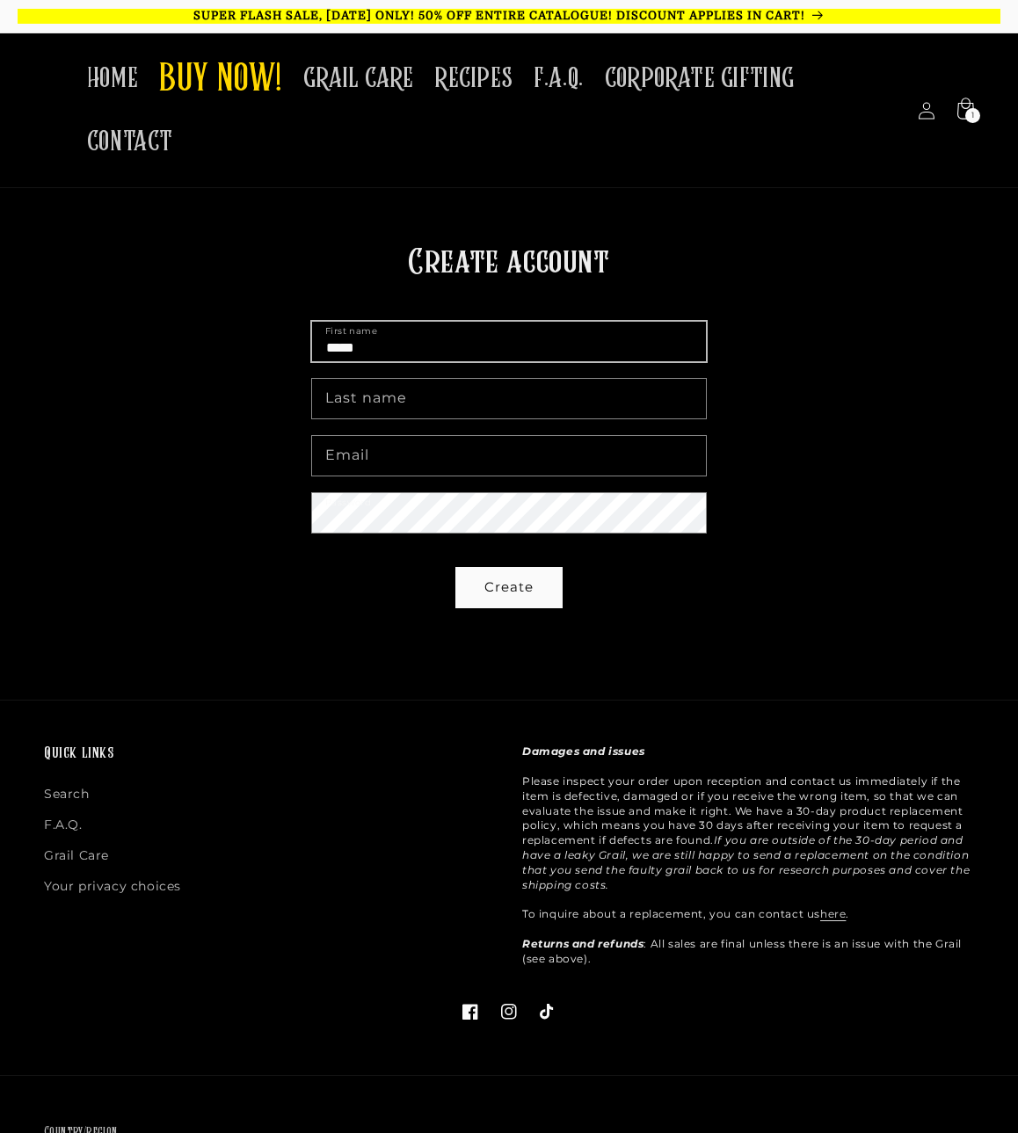
type input "*****"
type input "******"
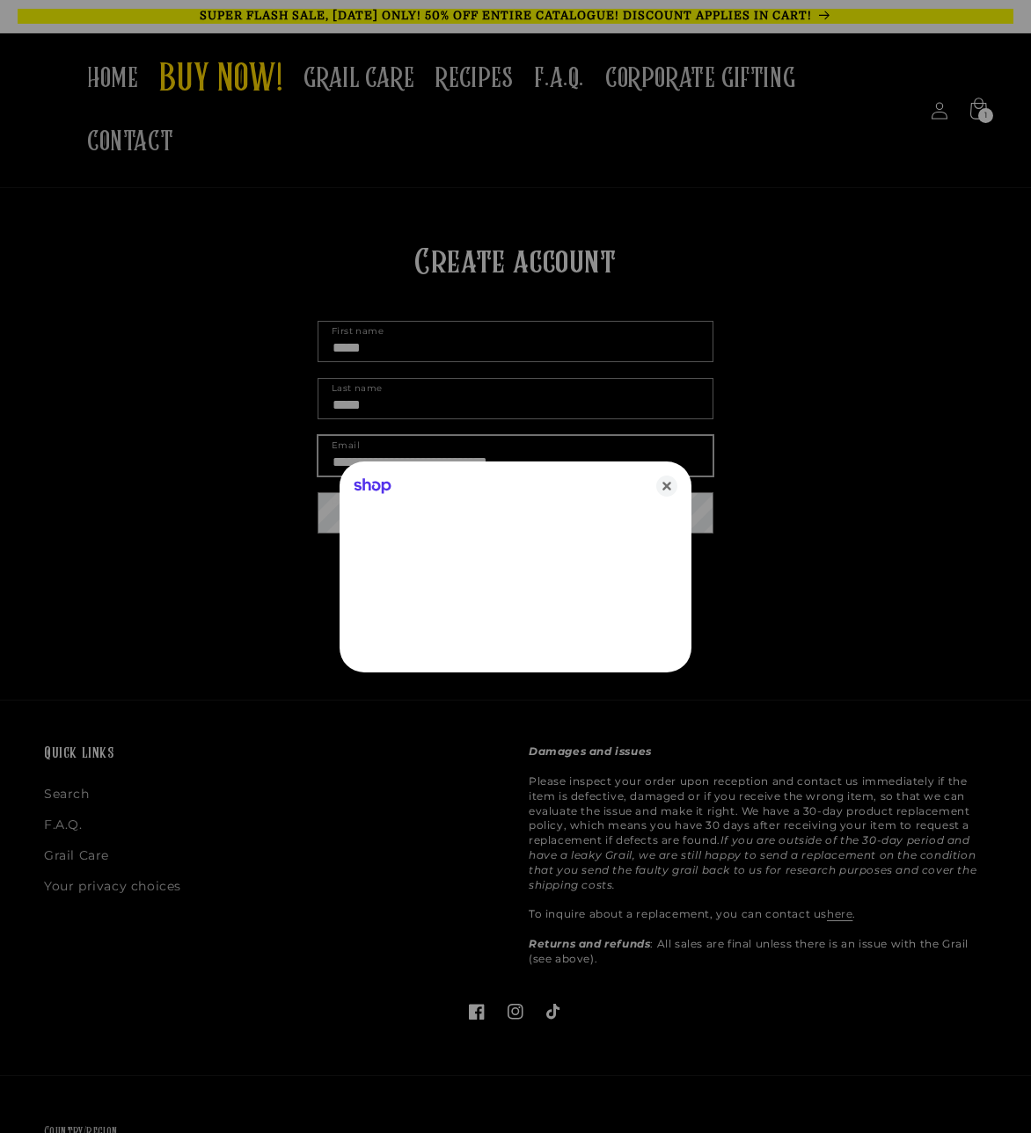
type input "**********"
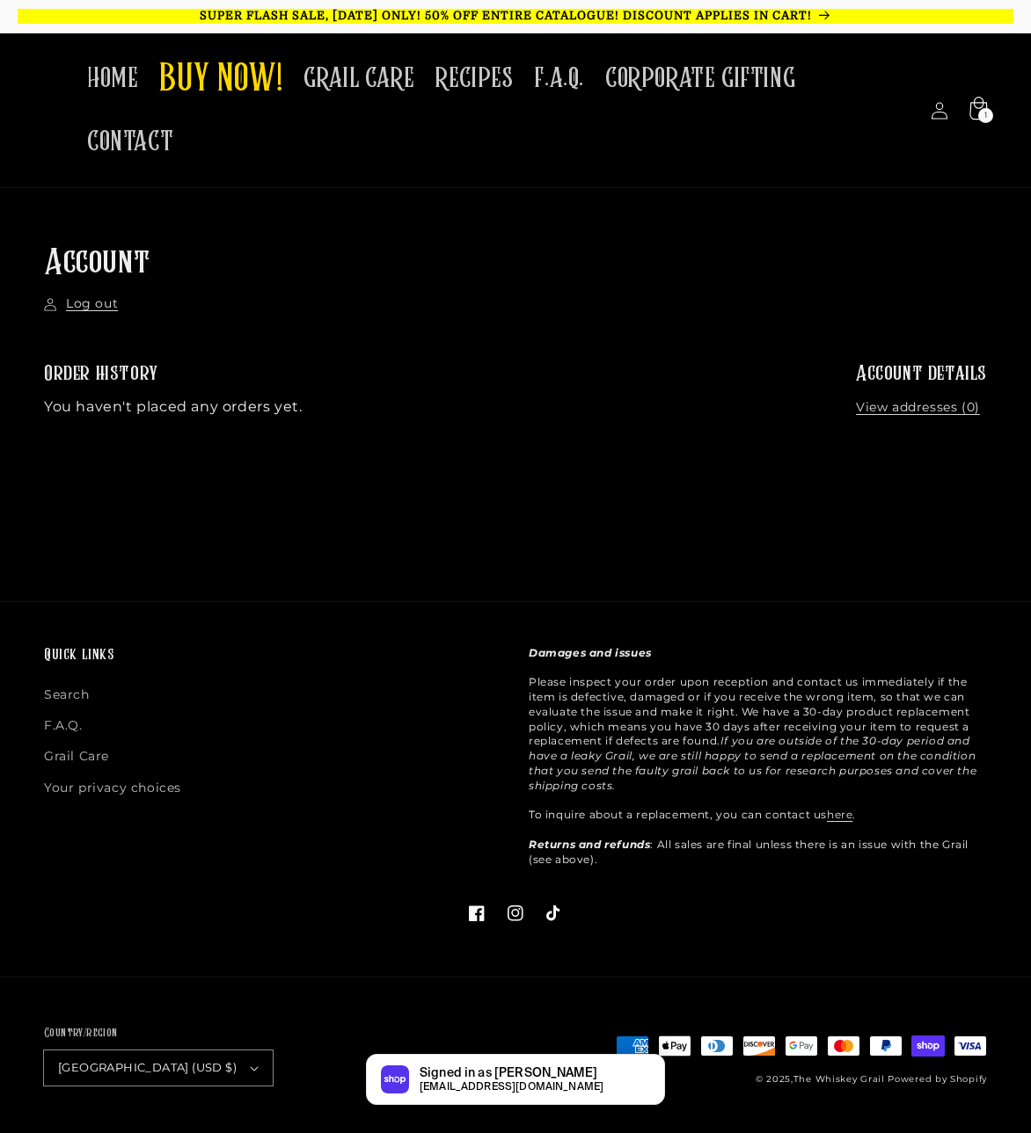
click at [978, 90] on icon at bounding box center [977, 110] width 41 height 41
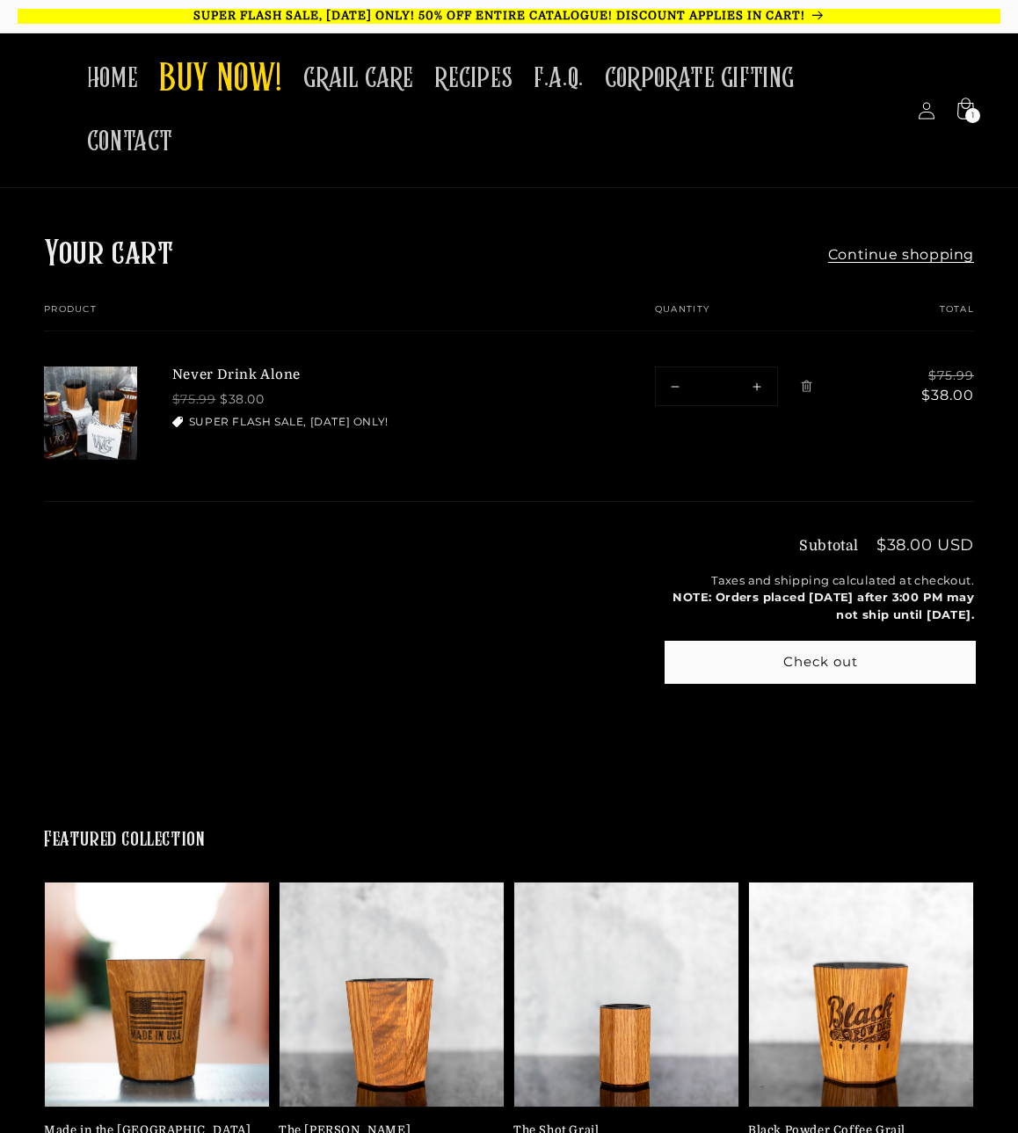
click at [826, 656] on button "Check out" at bounding box center [821, 663] width 308 height 40
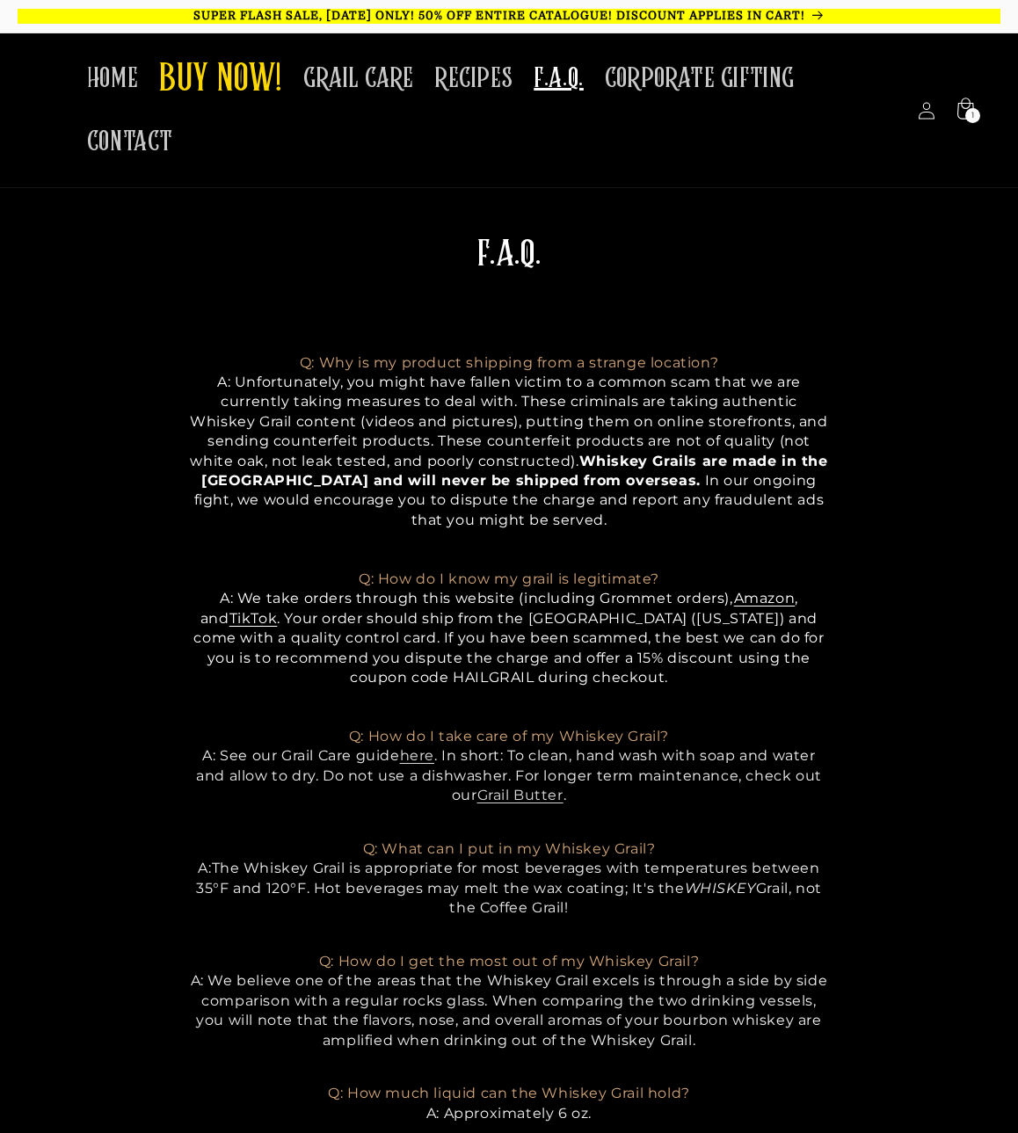
click at [443, 673] on span "A: We take orders through this website (including Grommet orders), Amazon , and…" at bounding box center [508, 638] width 630 height 96
copy span "HAILGRAIL"
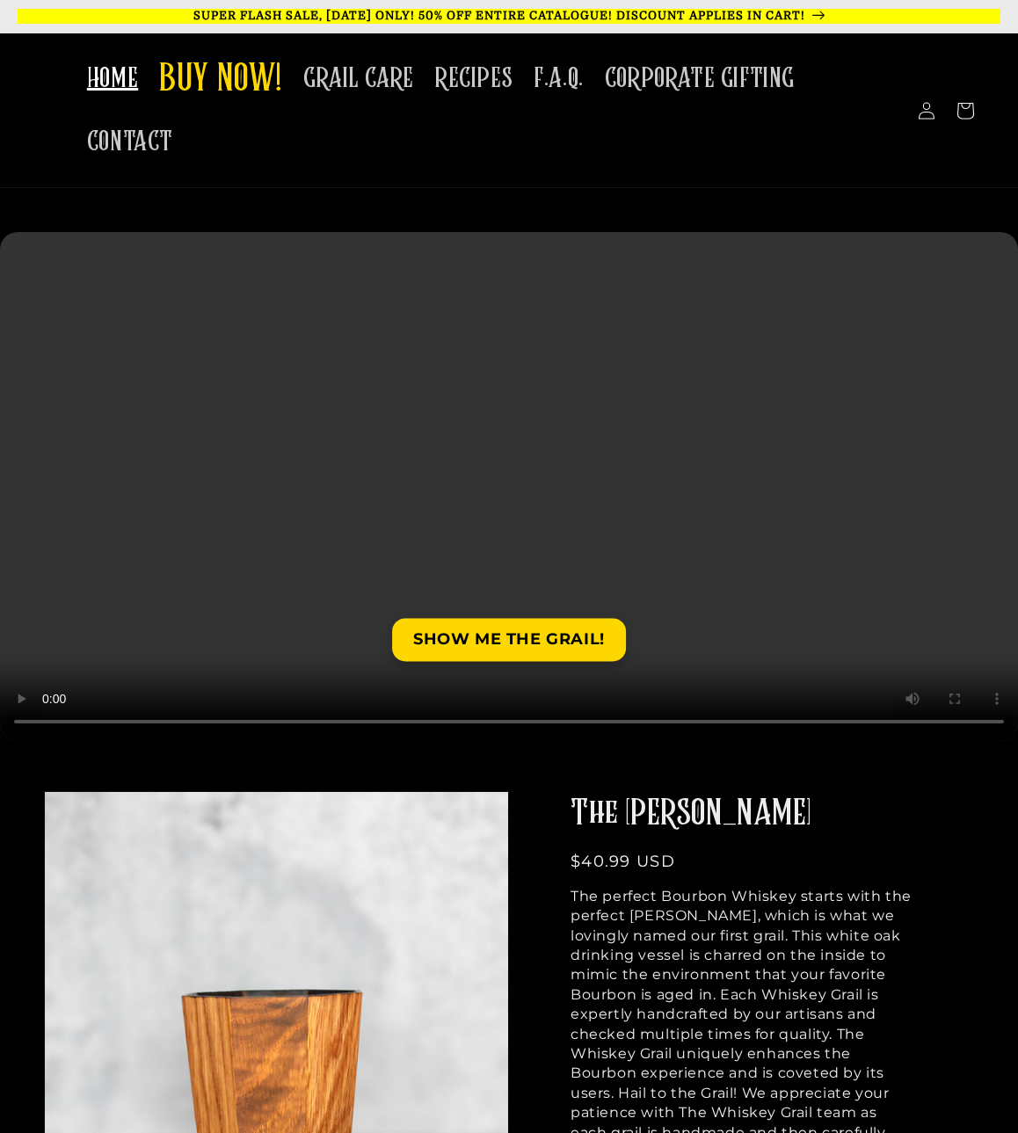
click at [470, 11] on p "SUPER FLASH SALE, [DATE] ONLY! 50% OFF ENTIRE CATALOGUE! DISCOUNT APPLIES IN CA…" at bounding box center [509, 16] width 983 height 15
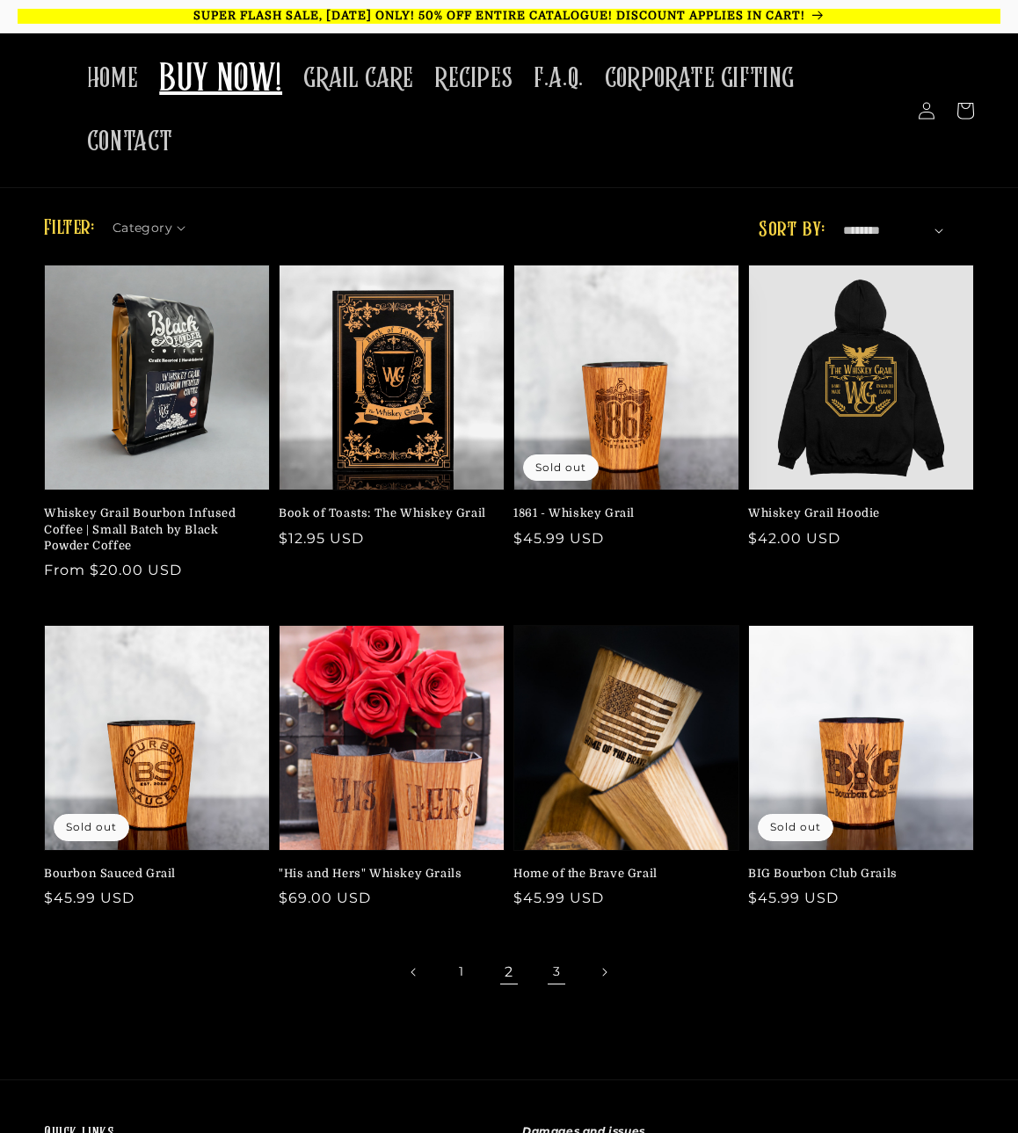
click at [556, 975] on link "3" at bounding box center [556, 972] width 39 height 39
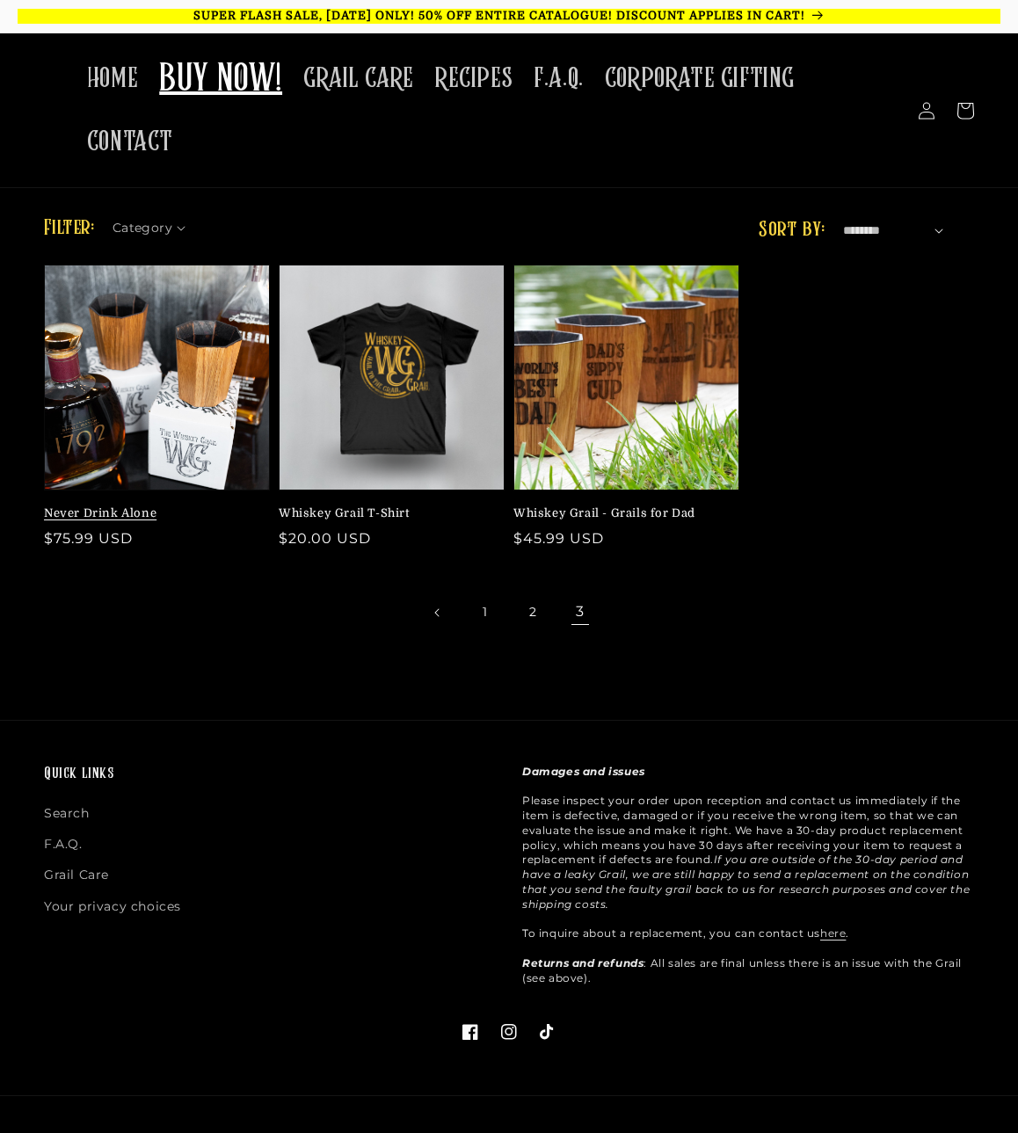
click at [169, 506] on link "Never Drink Alone" at bounding box center [151, 514] width 215 height 16
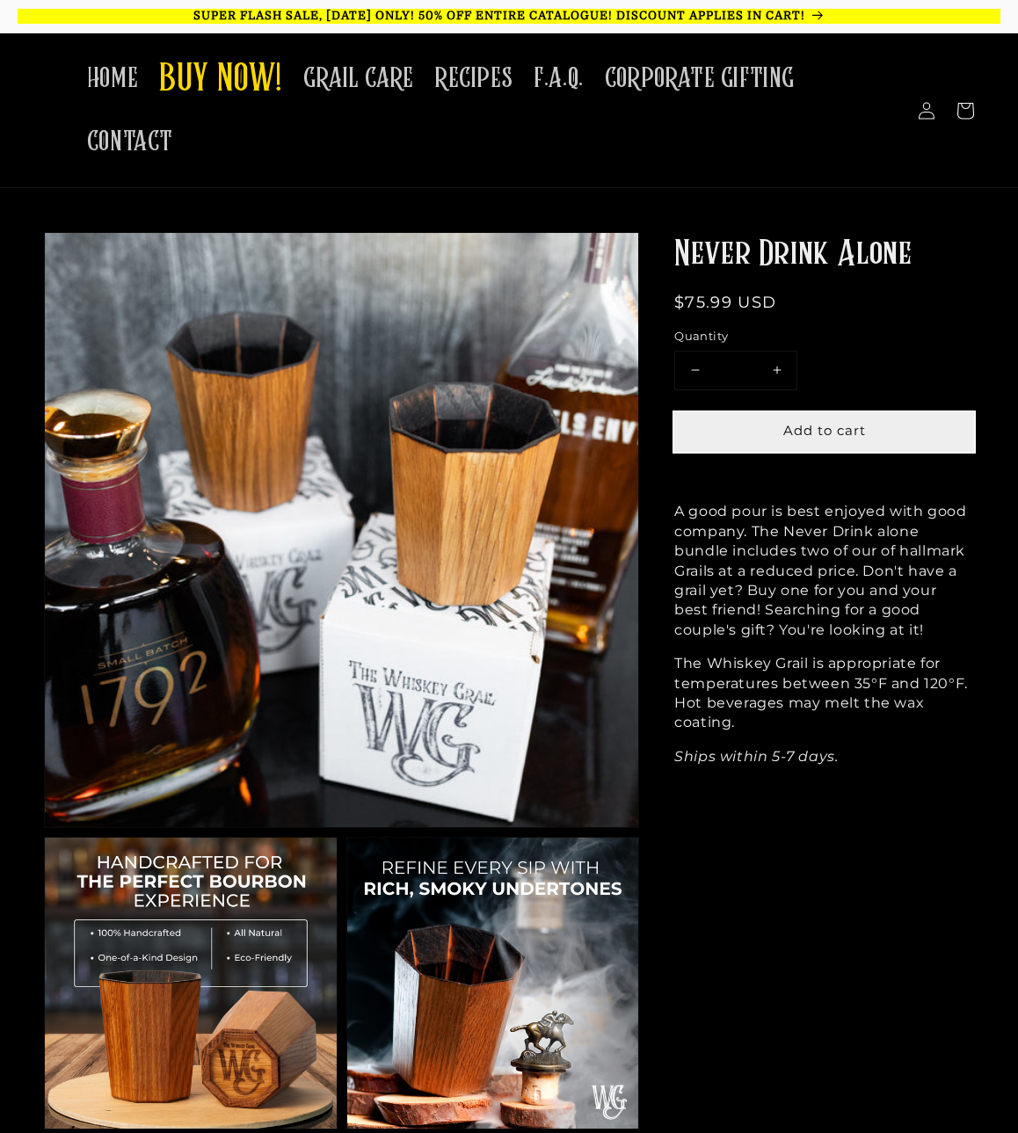
click at [848, 428] on span "Add to cart" at bounding box center [824, 430] width 83 height 17
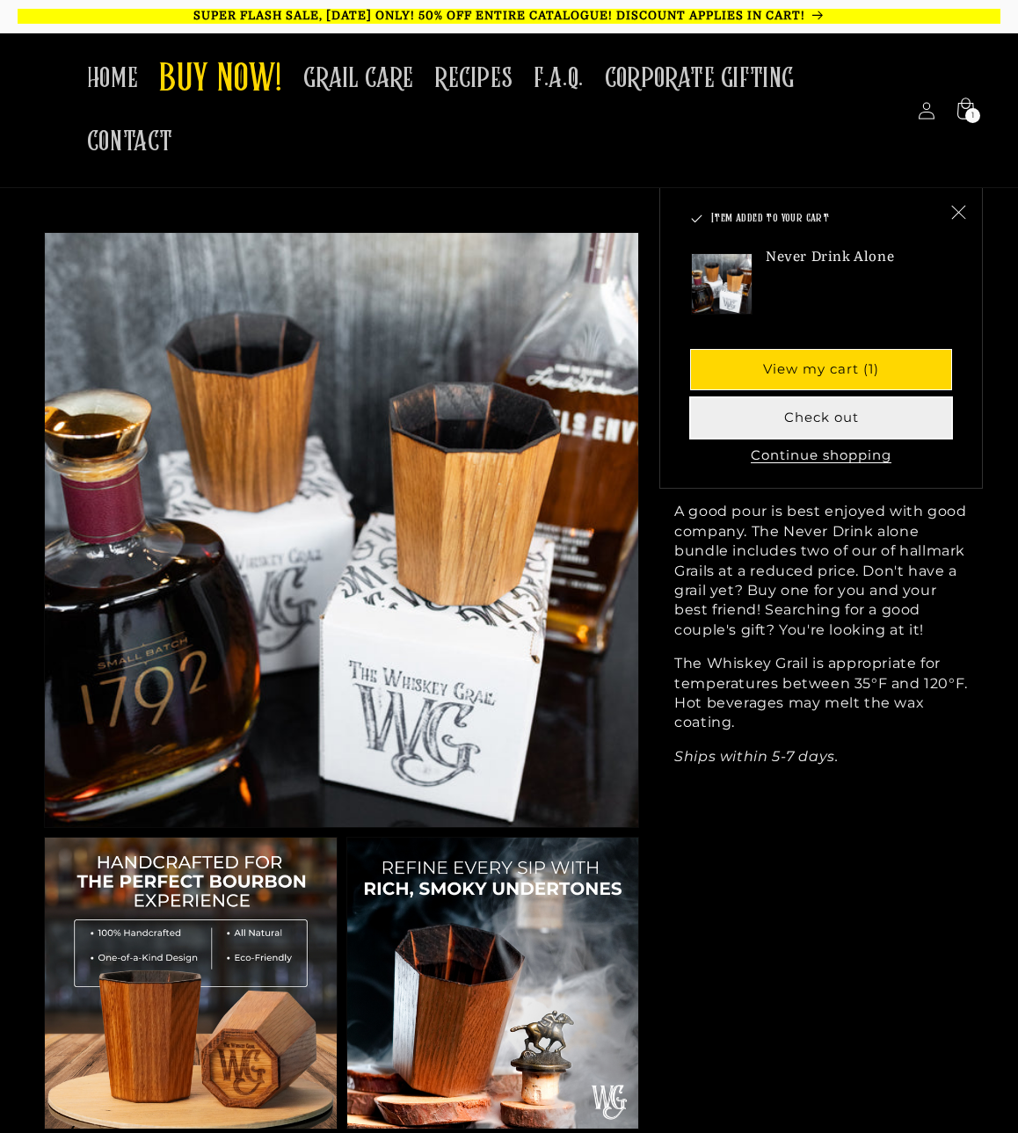
click at [820, 411] on button "Check out" at bounding box center [821, 418] width 260 height 40
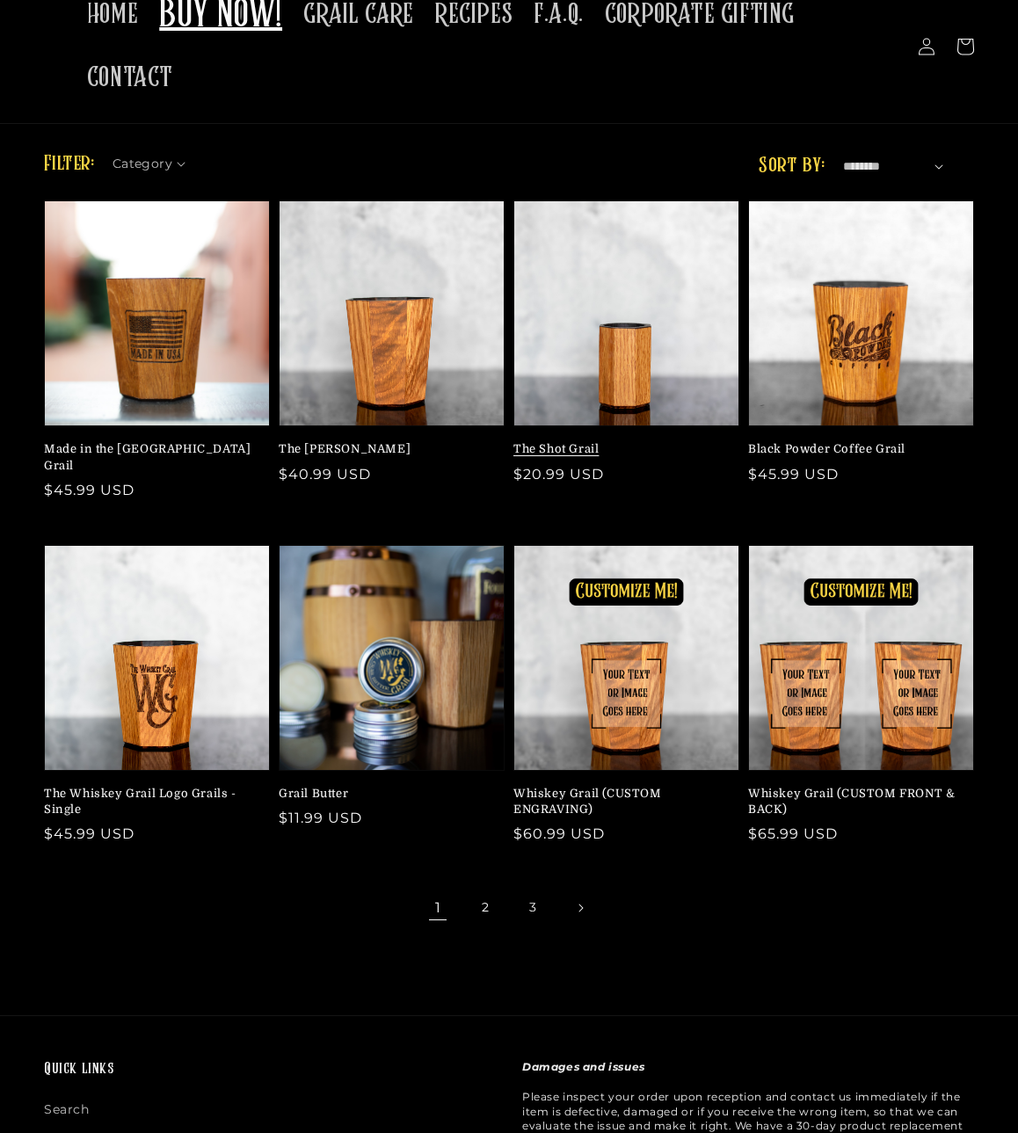
scroll to position [135, 0]
